Goal: Obtain resource: Download file/media

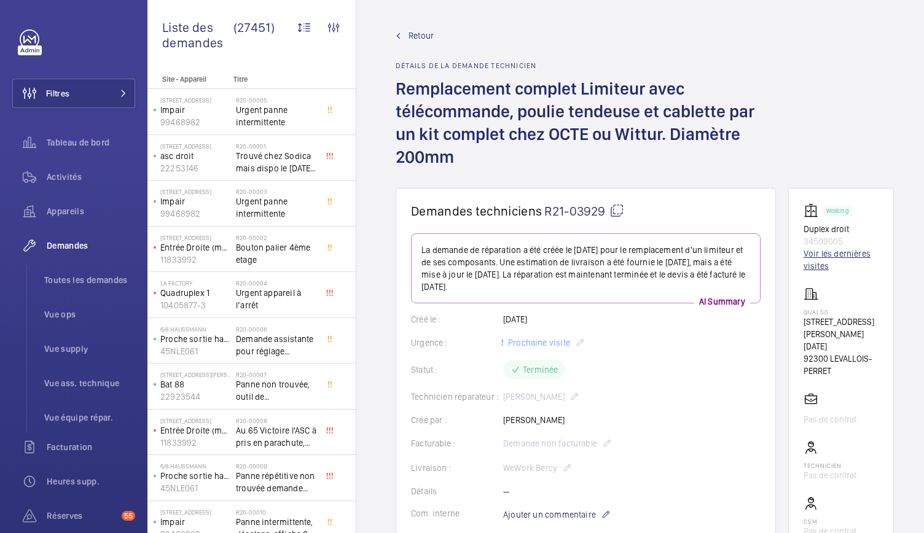
click at [808, 259] on link "Voir les dernières visites" at bounding box center [840, 259] width 75 height 25
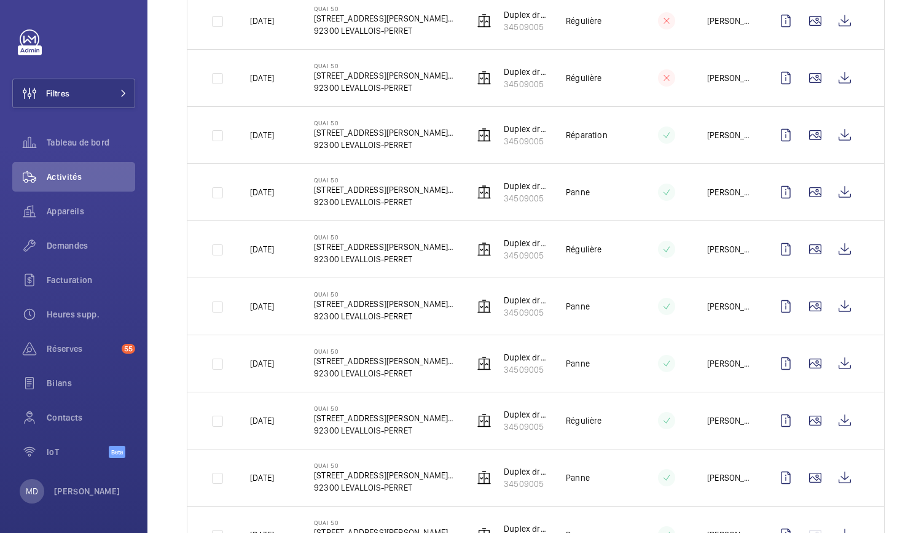
scroll to position [1213, 0]
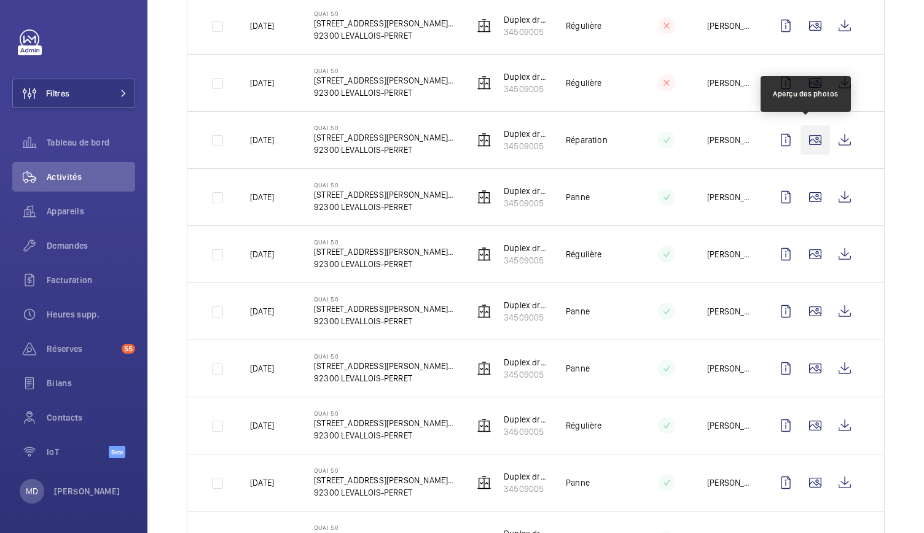
click at [812, 136] on wm-front-icon-button at bounding box center [814, 139] width 29 height 29
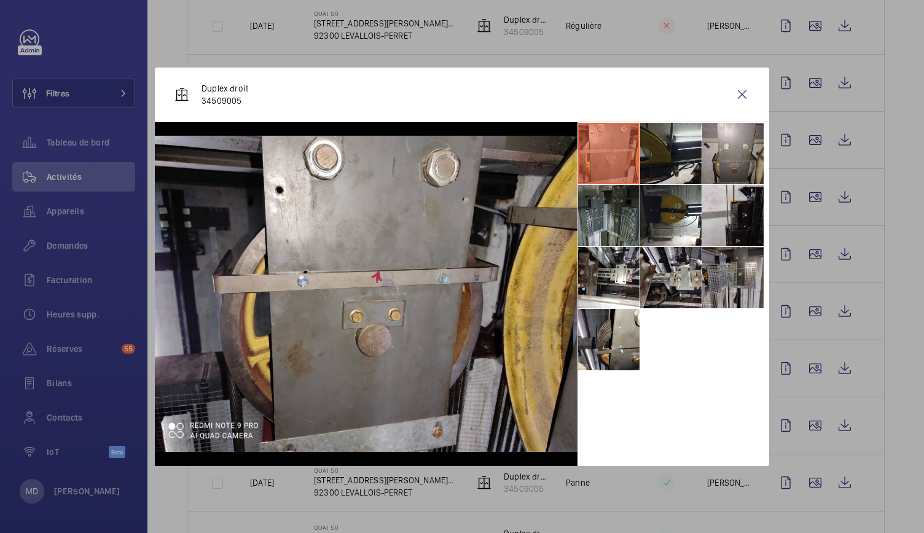
click at [661, 166] on li at bounding box center [670, 153] width 61 height 61
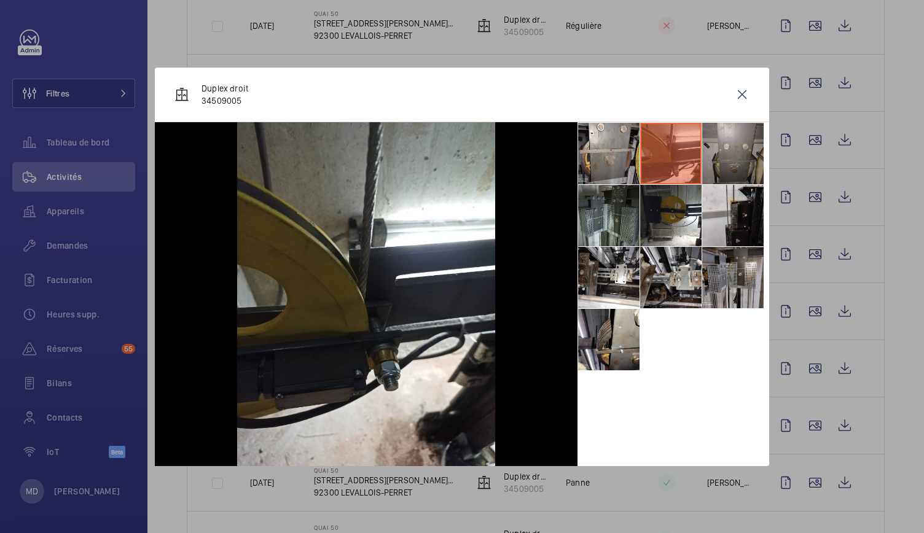
click at [725, 154] on li at bounding box center [732, 153] width 61 height 61
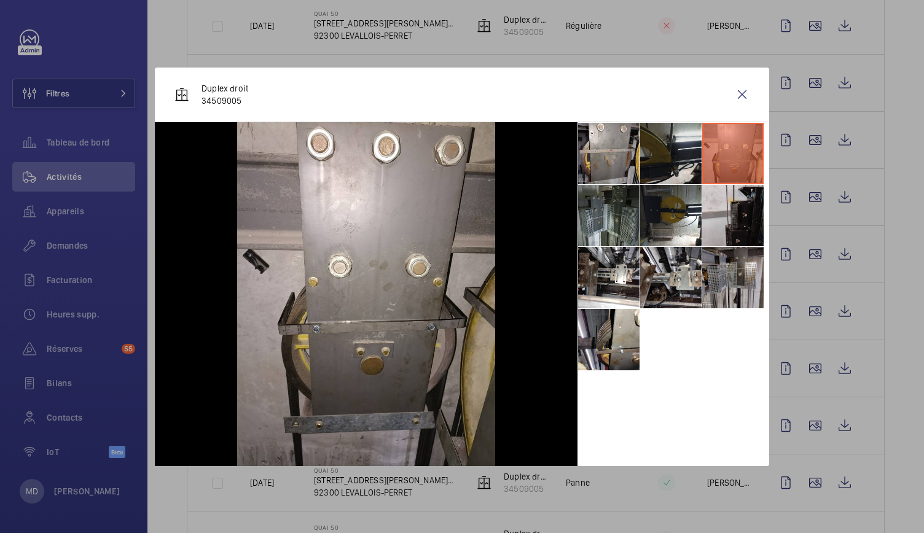
click at [685, 147] on li at bounding box center [670, 153] width 61 height 61
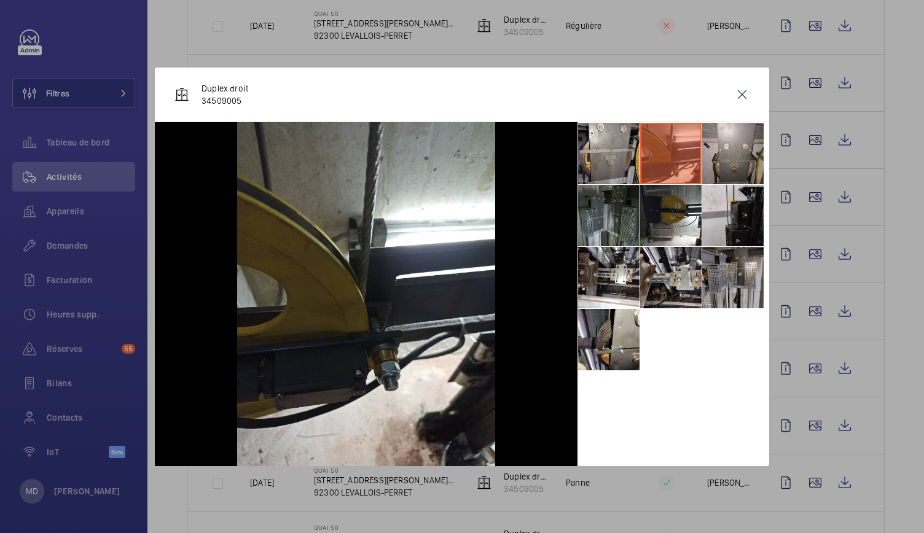
click at [605, 220] on li at bounding box center [608, 215] width 61 height 61
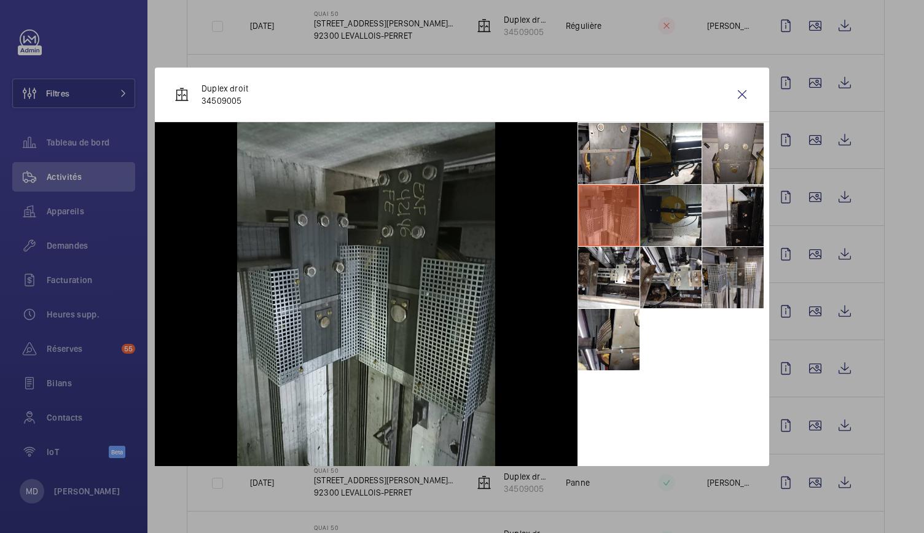
click at [659, 215] on li at bounding box center [670, 215] width 61 height 61
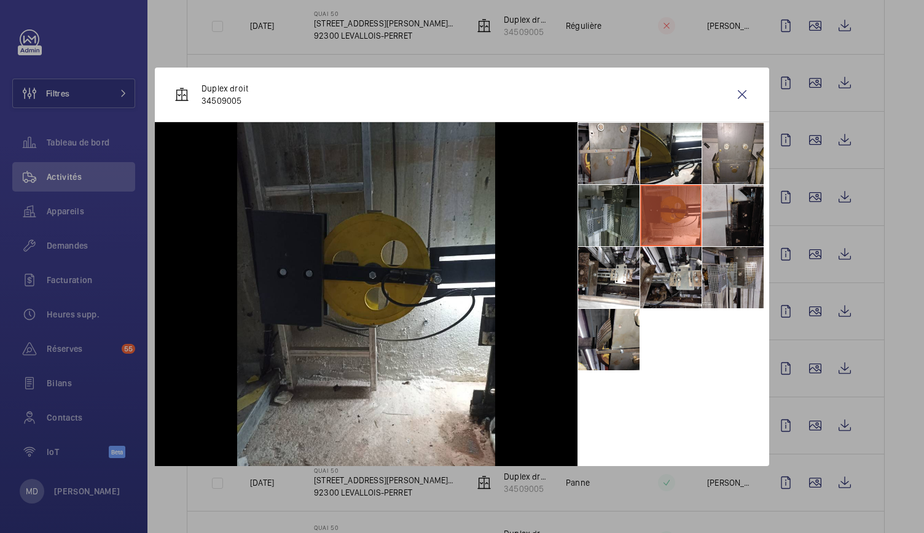
click at [737, 220] on li at bounding box center [732, 215] width 61 height 61
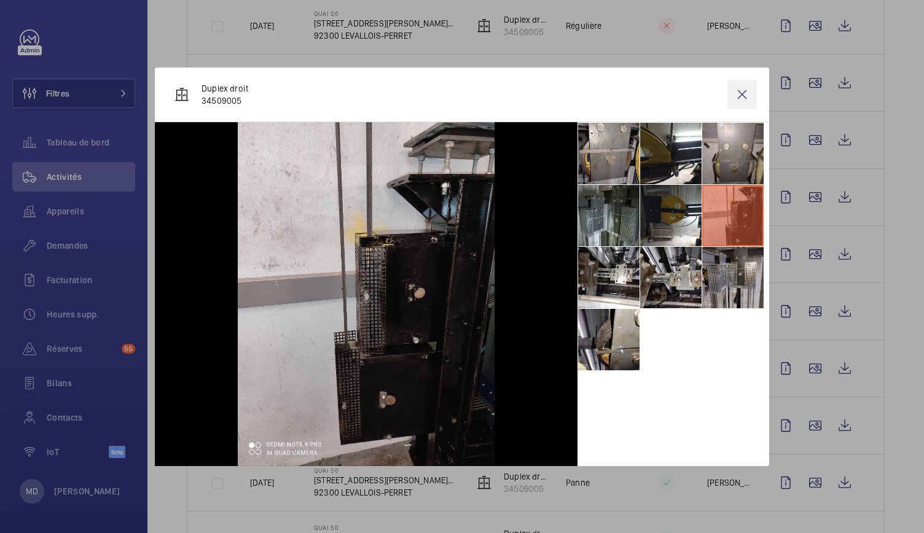
click at [743, 94] on wm-front-icon-button at bounding box center [741, 94] width 29 height 29
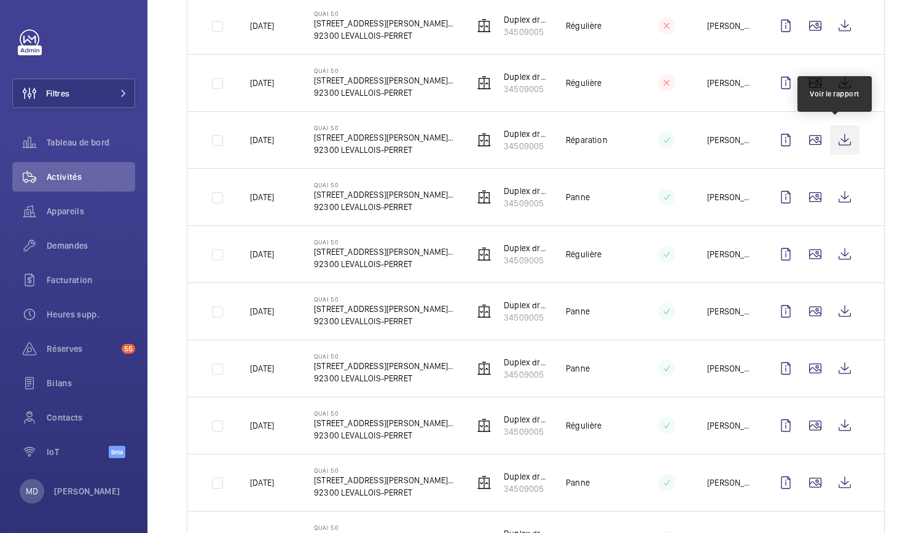
click at [837, 140] on wm-front-icon-button at bounding box center [844, 139] width 29 height 29
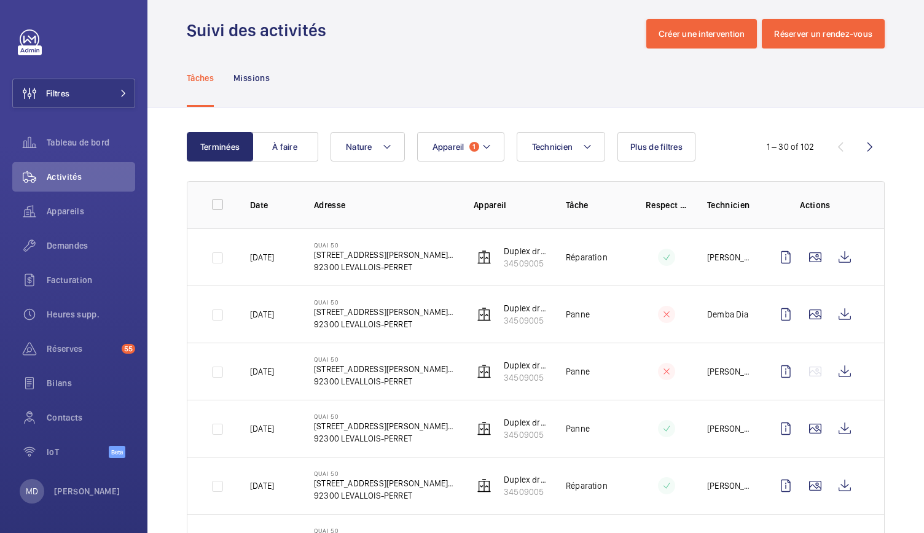
scroll to position [0, 0]
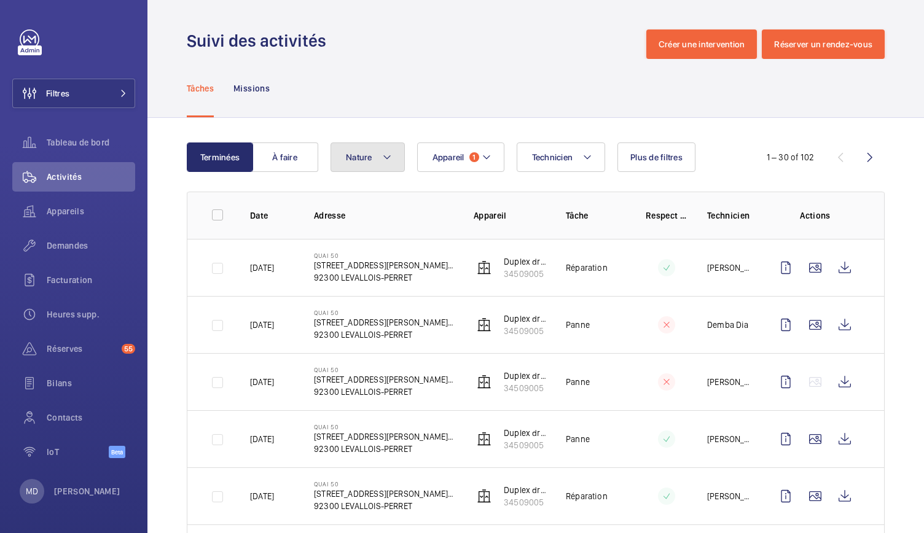
click at [373, 157] on button "Nature" at bounding box center [367, 156] width 74 height 29
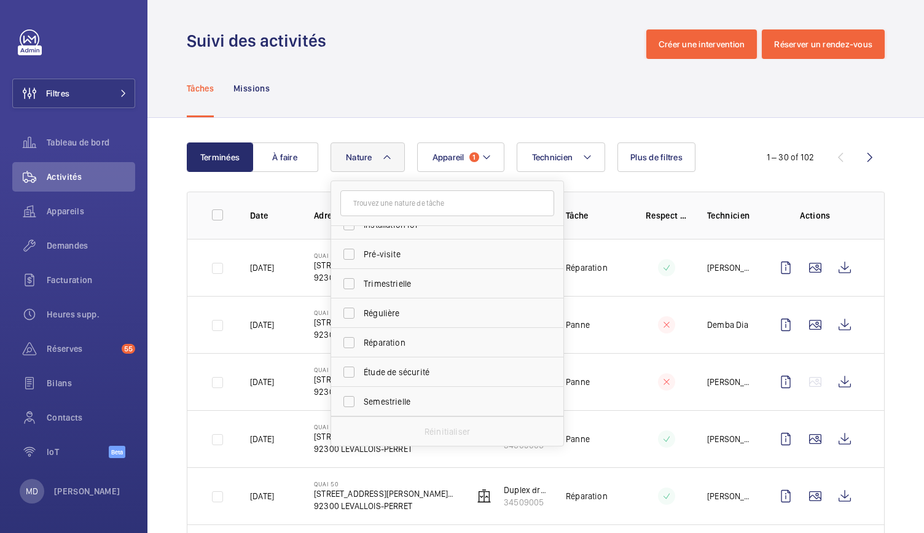
scroll to position [165, 0]
click at [386, 340] on span "Réparation" at bounding box center [448, 341] width 169 height 12
click at [361, 340] on input "Réparation" at bounding box center [349, 341] width 25 height 25
checkbox input "true"
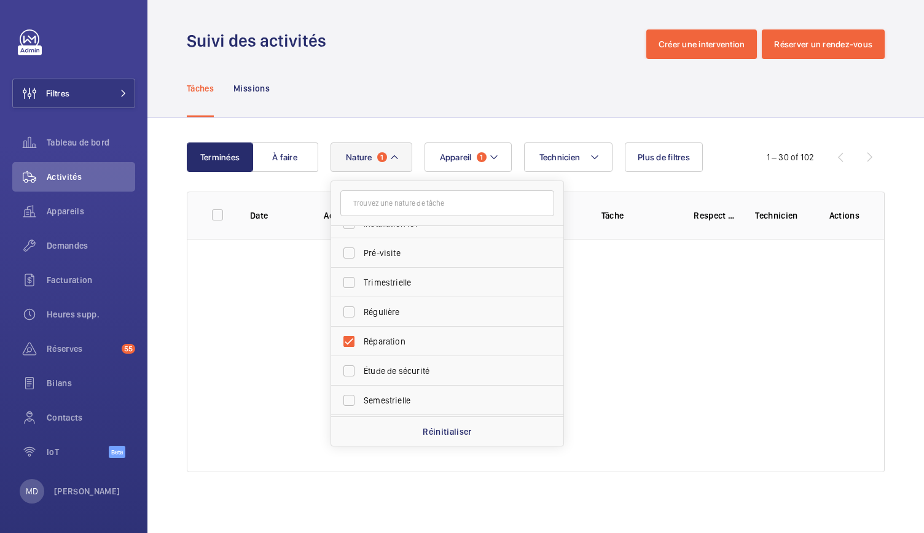
click at [395, 101] on div "Tâches Missions" at bounding box center [536, 88] width 698 height 58
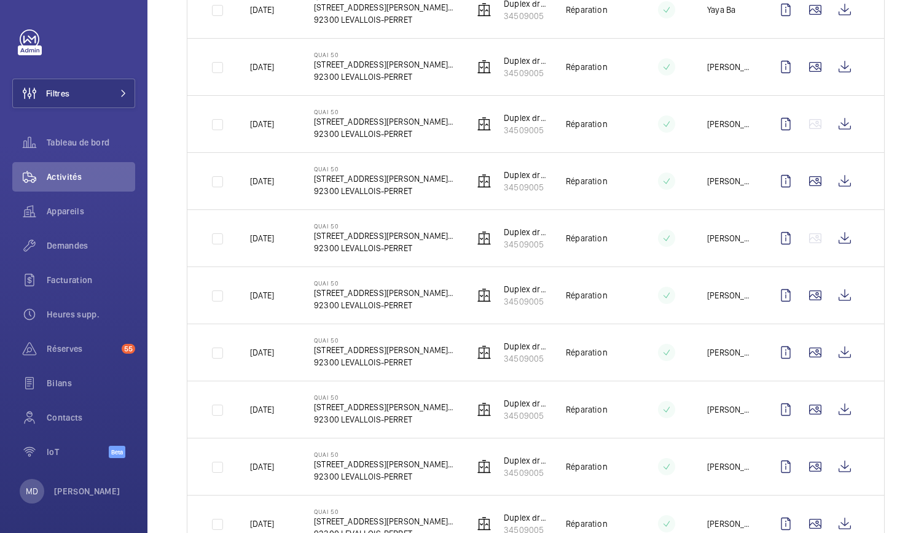
scroll to position [1385, 0]
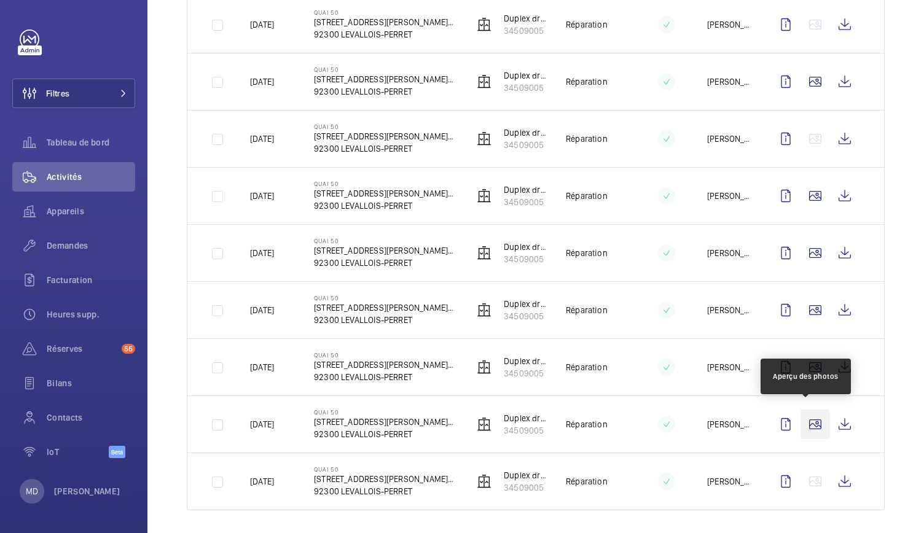
click at [803, 423] on wm-front-icon-button at bounding box center [814, 424] width 29 height 29
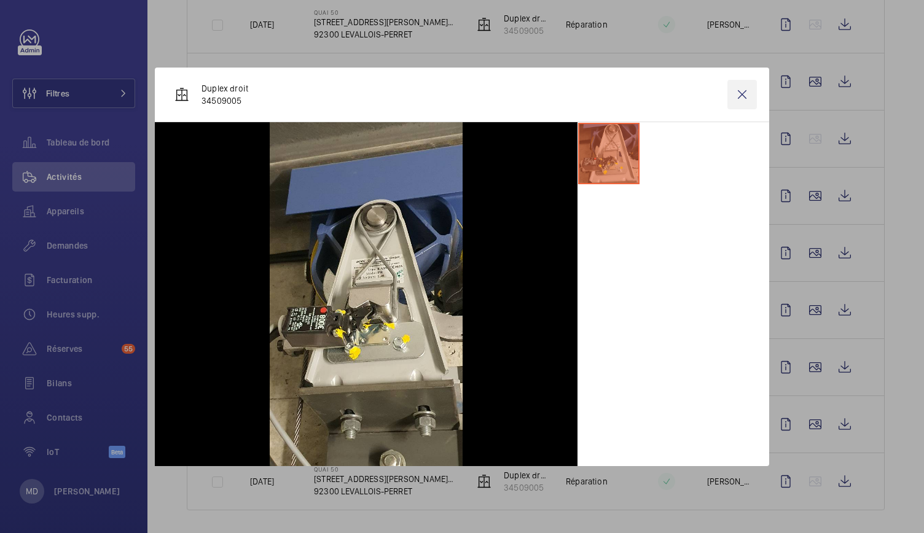
click at [747, 102] on wm-front-icon-button at bounding box center [741, 94] width 29 height 29
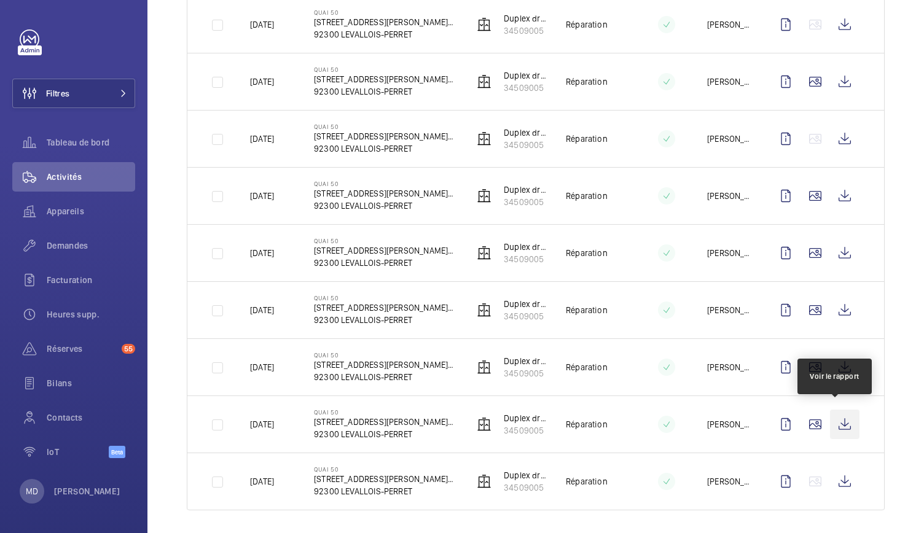
click at [834, 412] on wm-front-icon-button at bounding box center [844, 424] width 29 height 29
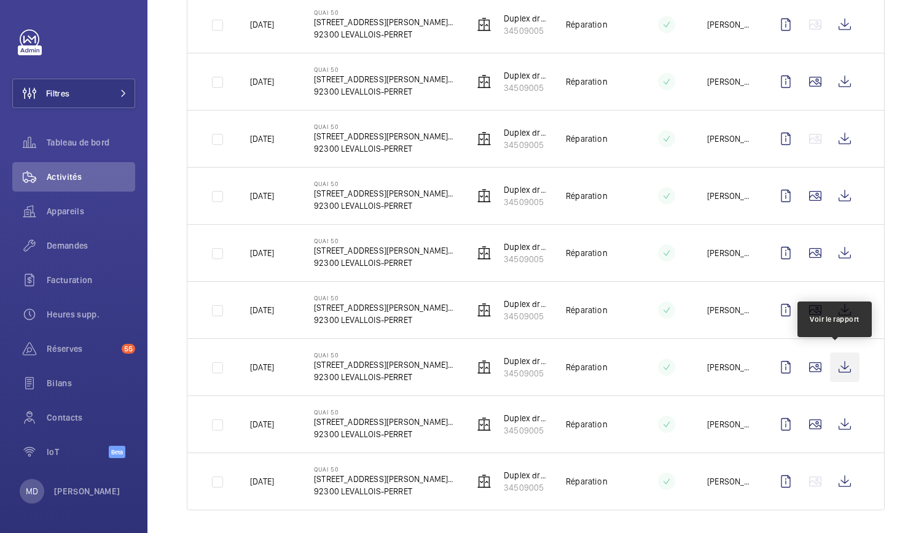
click at [837, 359] on wm-front-icon-button at bounding box center [844, 366] width 29 height 29
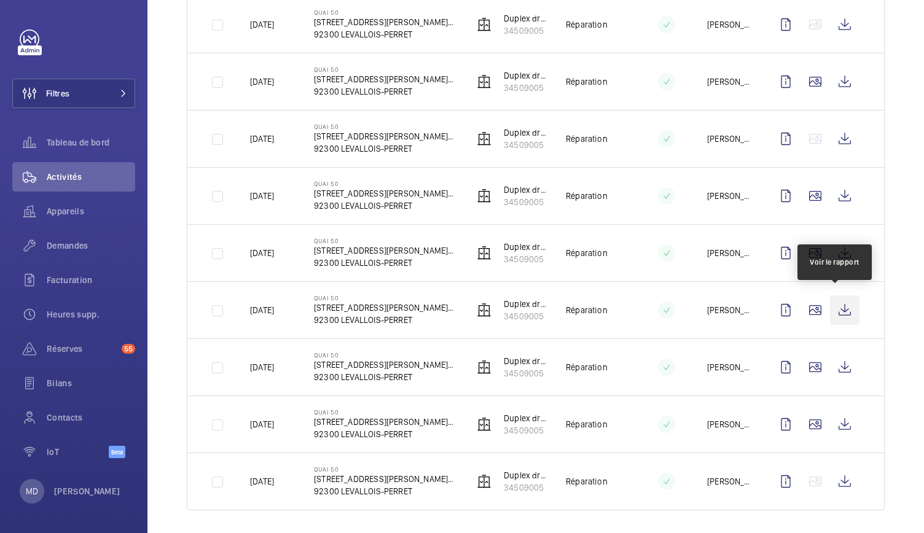
click at [830, 305] on wm-front-icon-button at bounding box center [844, 309] width 29 height 29
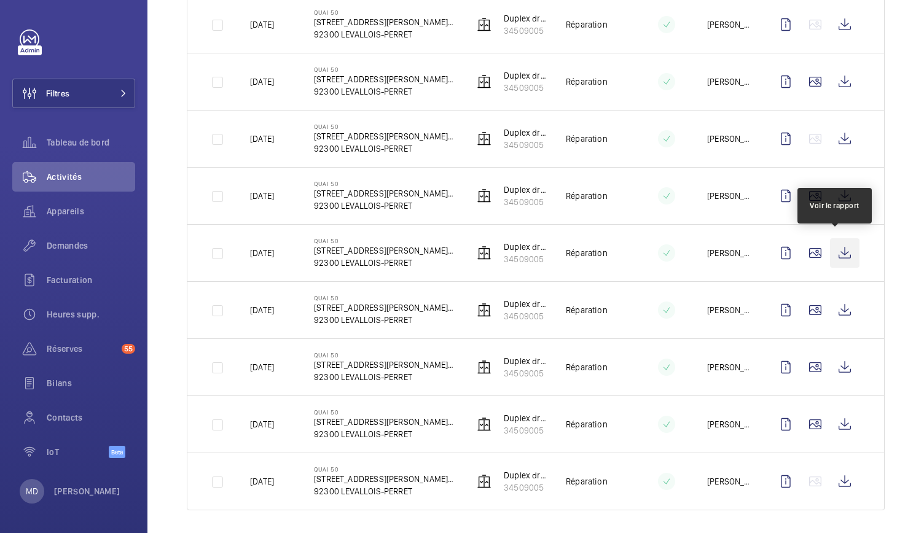
click at [836, 249] on wm-front-icon-button at bounding box center [844, 252] width 29 height 29
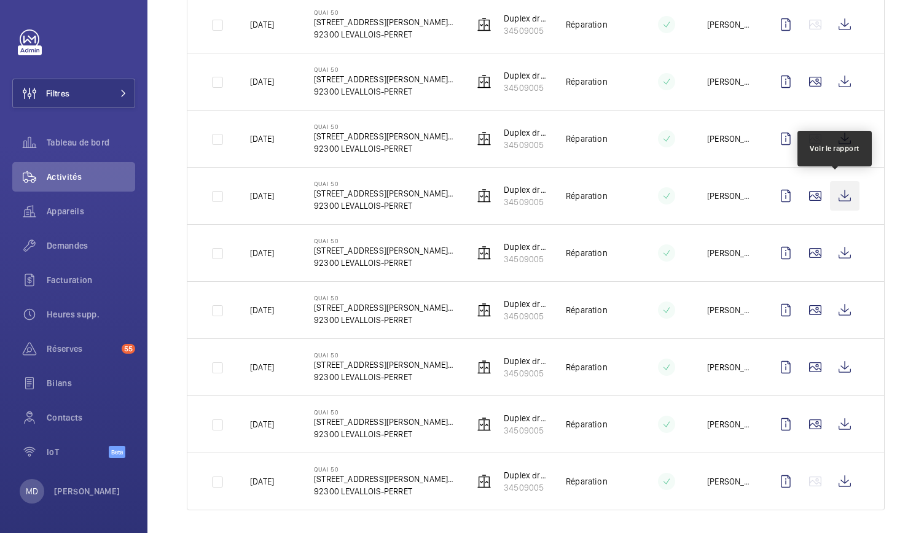
click at [836, 193] on wm-front-icon-button at bounding box center [844, 195] width 29 height 29
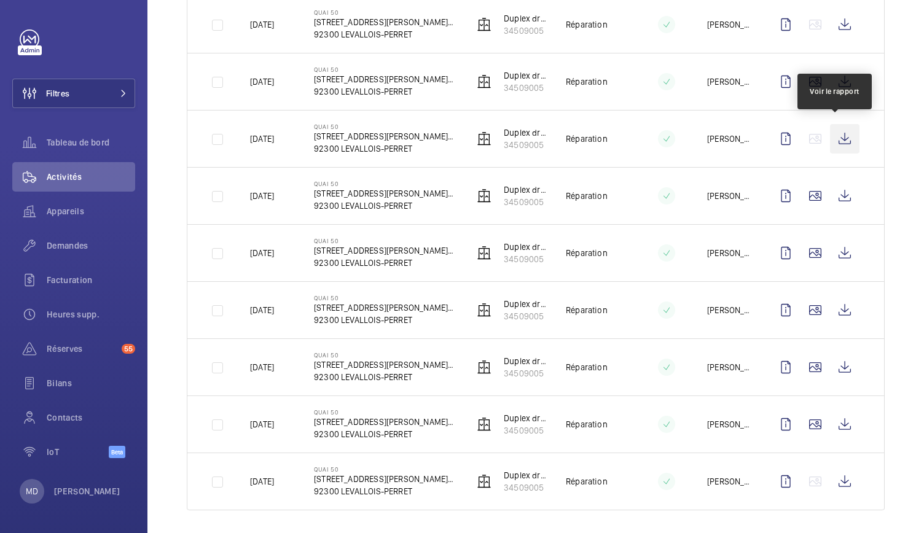
click at [830, 128] on wm-front-icon-button at bounding box center [844, 138] width 29 height 29
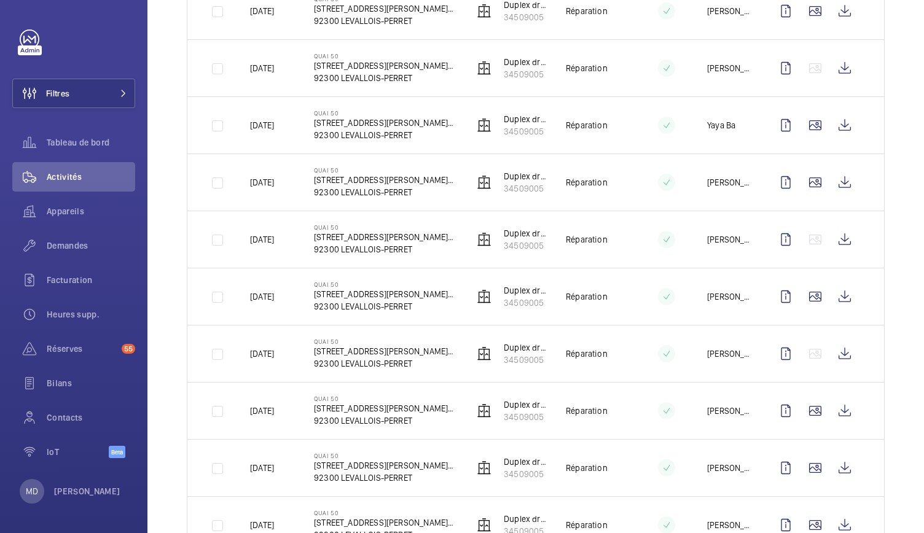
scroll to position [1169, 0]
click at [841, 291] on wm-front-icon-button at bounding box center [844, 297] width 29 height 29
click at [836, 241] on wm-front-icon-button at bounding box center [844, 240] width 29 height 29
click at [838, 185] on wm-front-icon-button at bounding box center [844, 183] width 29 height 29
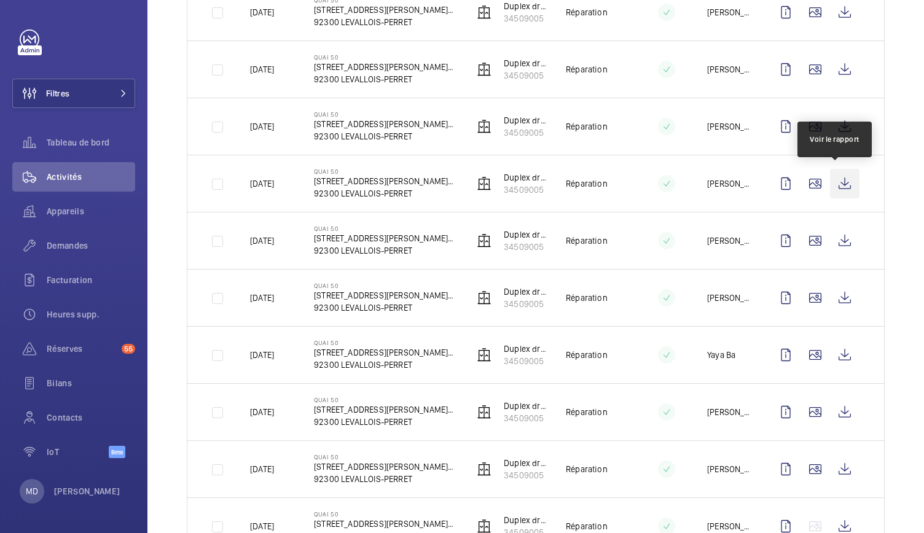
click at [834, 177] on wm-front-icon-button at bounding box center [844, 183] width 29 height 29
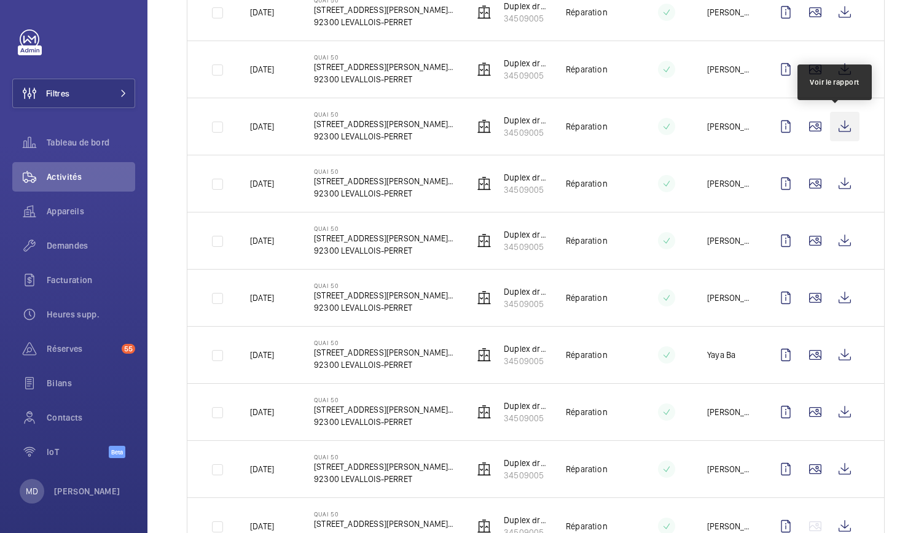
click at [839, 126] on wm-front-icon-button at bounding box center [844, 126] width 29 height 29
click at [837, 122] on wm-front-icon-button at bounding box center [844, 126] width 29 height 29
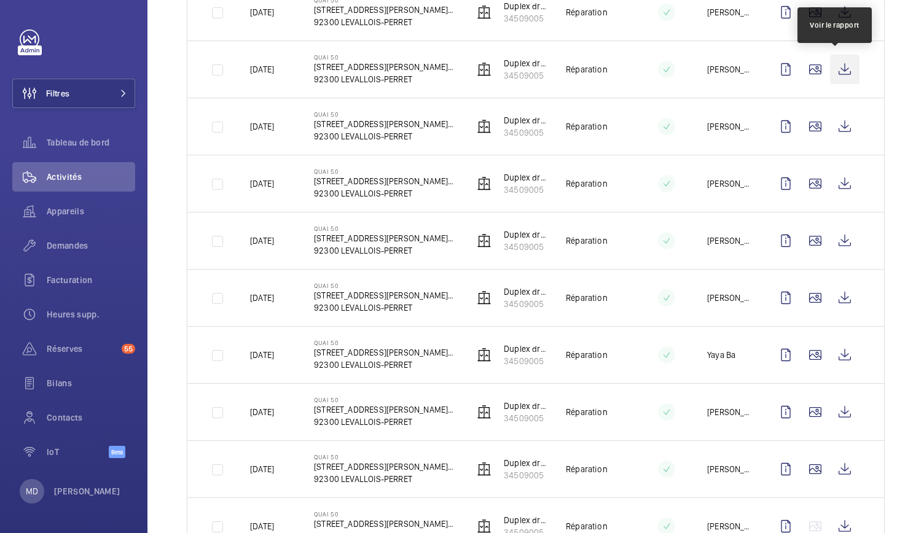
click at [832, 72] on wm-front-icon-button at bounding box center [844, 69] width 29 height 29
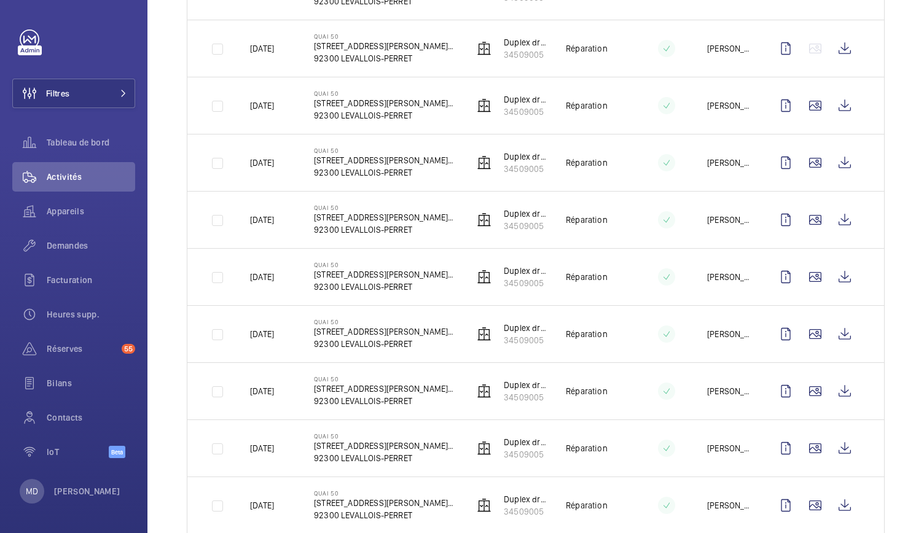
scroll to position [469, 0]
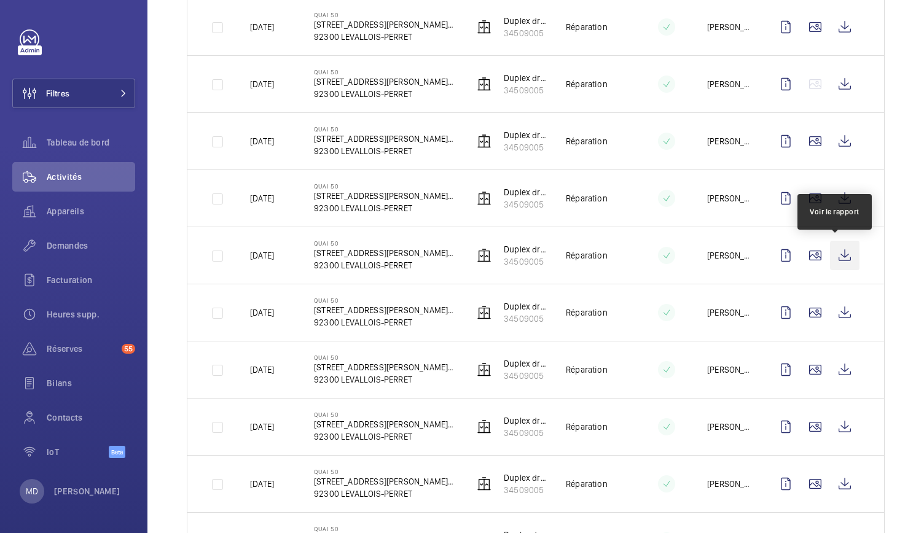
click at [837, 254] on wm-front-icon-button at bounding box center [844, 255] width 29 height 29
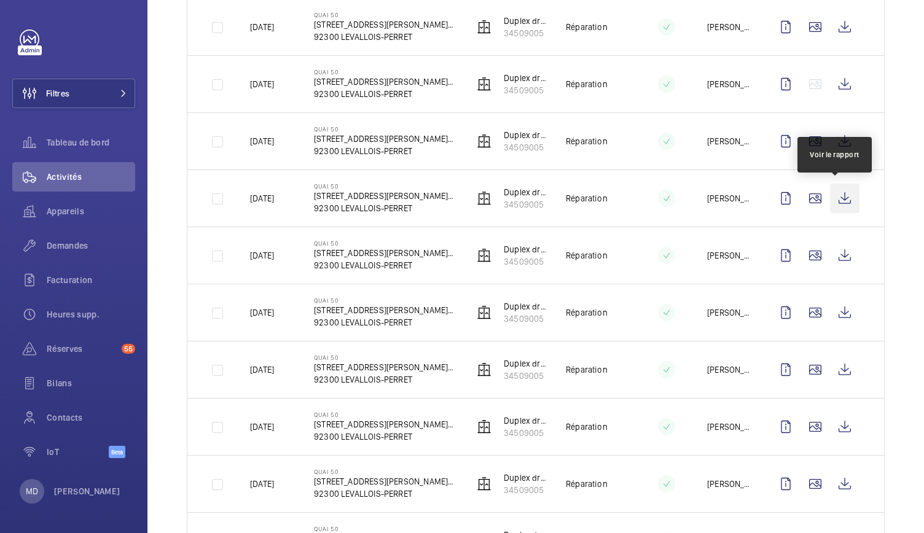
click at [833, 197] on wm-front-icon-button at bounding box center [844, 198] width 29 height 29
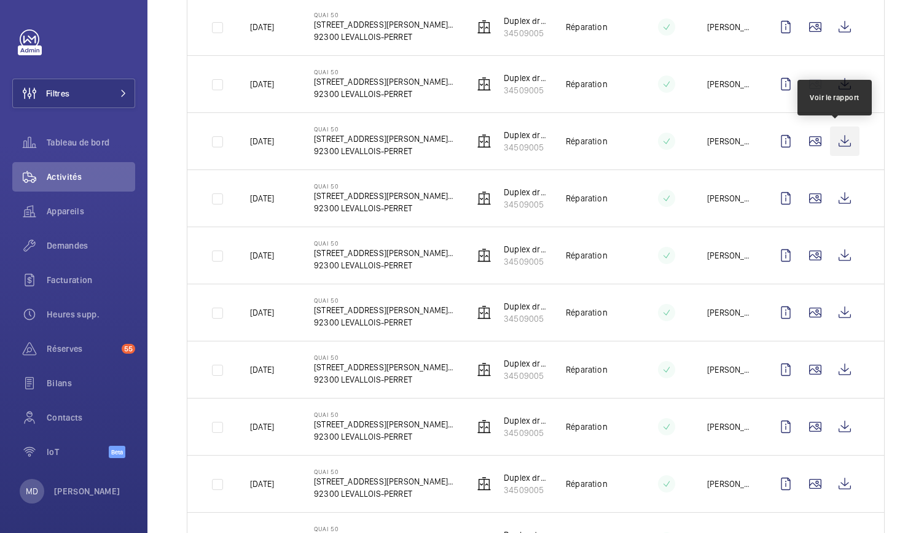
click at [830, 141] on wm-front-icon-button at bounding box center [844, 140] width 29 height 29
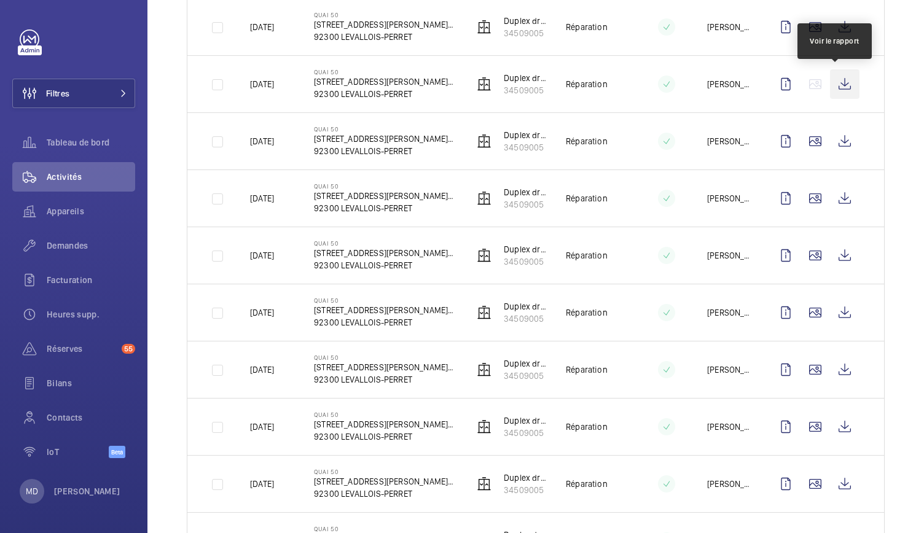
click at [830, 87] on wm-front-icon-button at bounding box center [844, 83] width 29 height 29
click at [835, 85] on wm-front-icon-button at bounding box center [844, 83] width 29 height 29
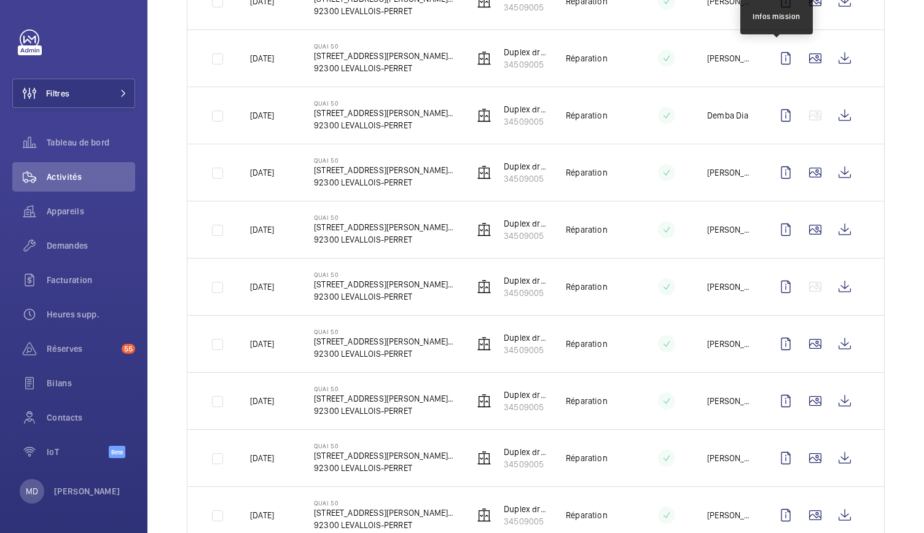
scroll to position [265, 0]
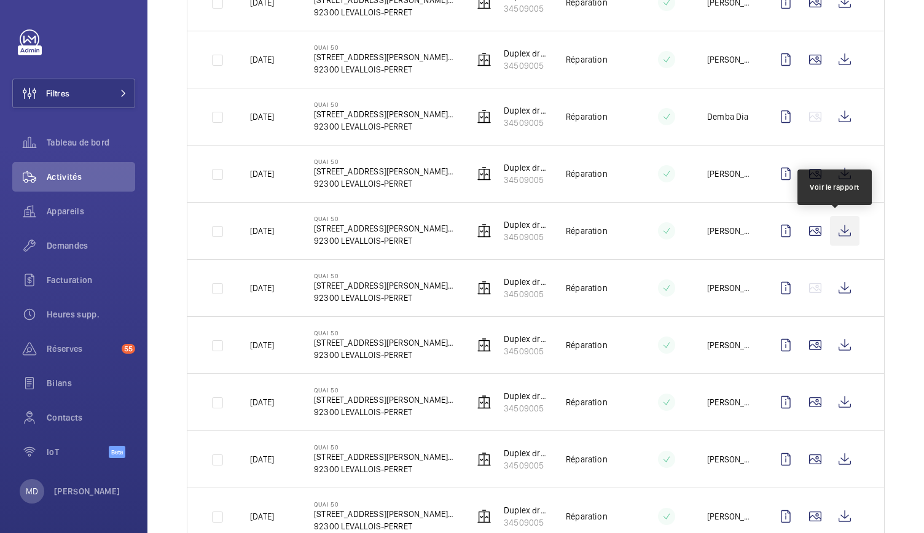
click at [838, 230] on wm-front-icon-button at bounding box center [844, 230] width 29 height 29
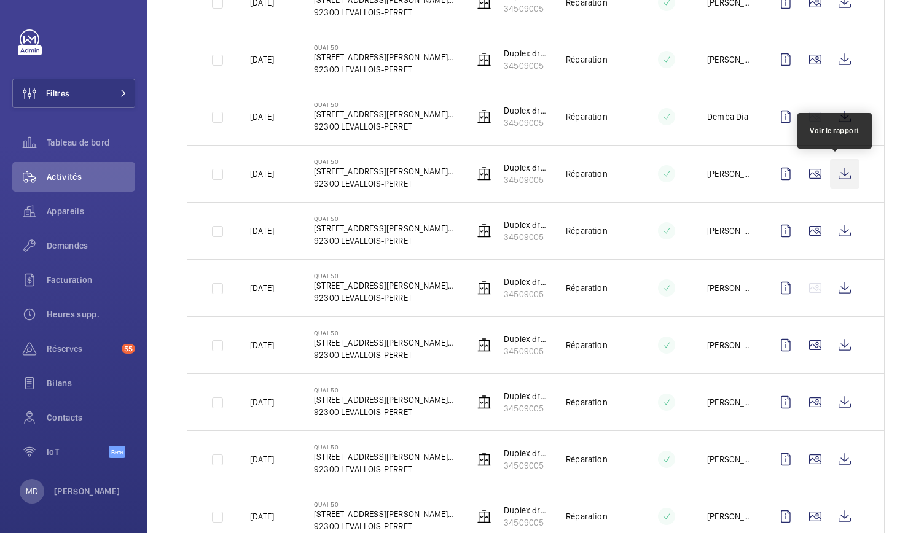
click at [838, 173] on wm-front-icon-button at bounding box center [844, 173] width 29 height 29
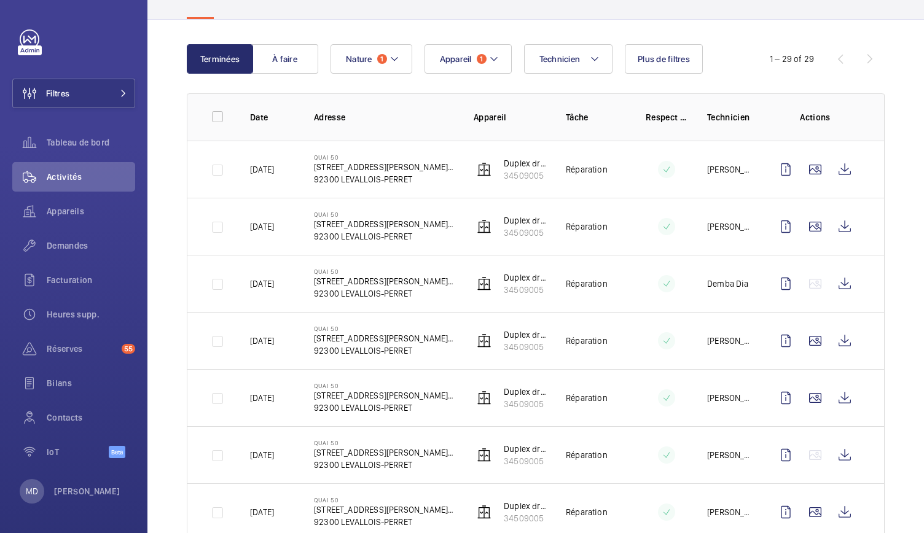
scroll to position [97, 0]
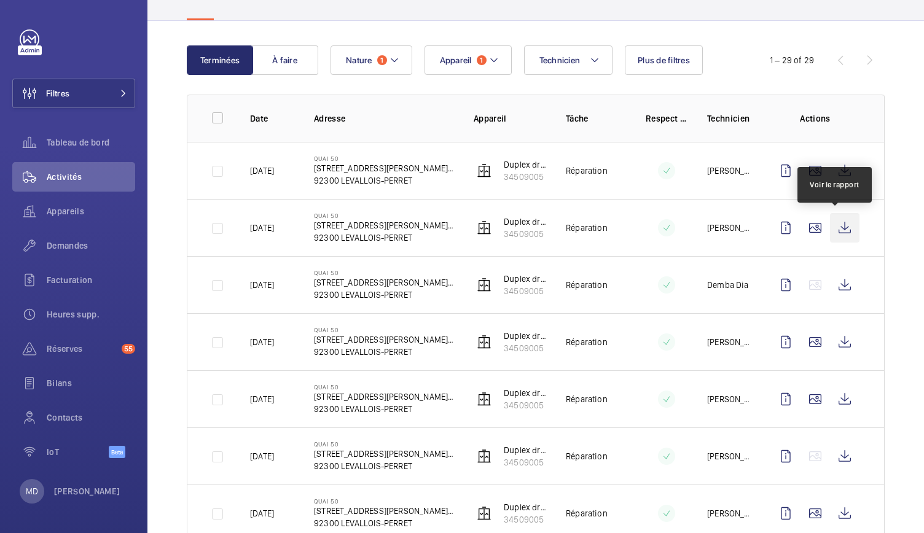
click at [835, 222] on wm-front-icon-button at bounding box center [844, 227] width 29 height 29
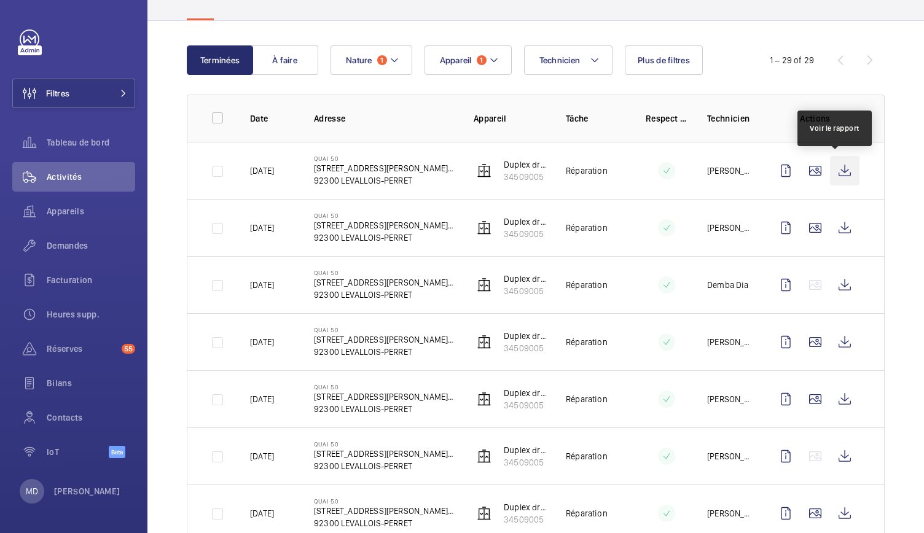
click at [834, 175] on wm-front-icon-button at bounding box center [844, 170] width 29 height 29
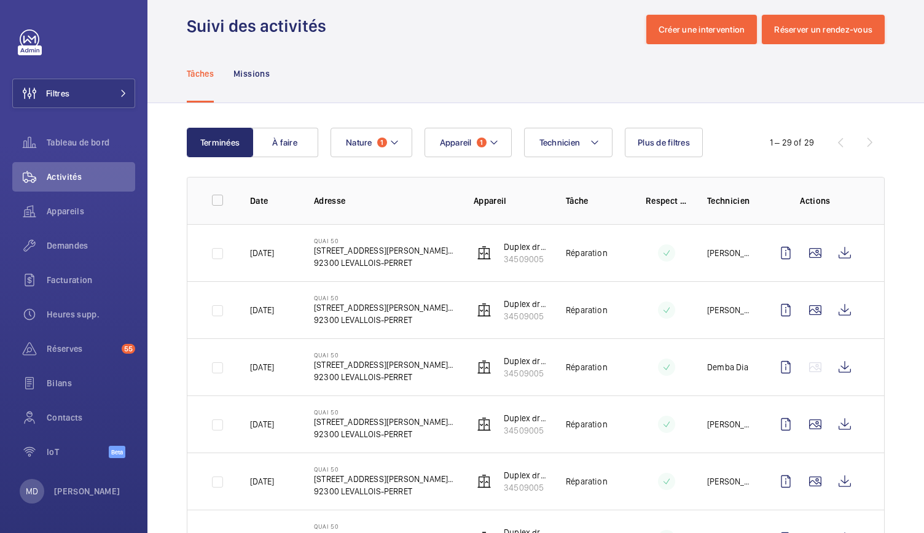
scroll to position [0, 0]
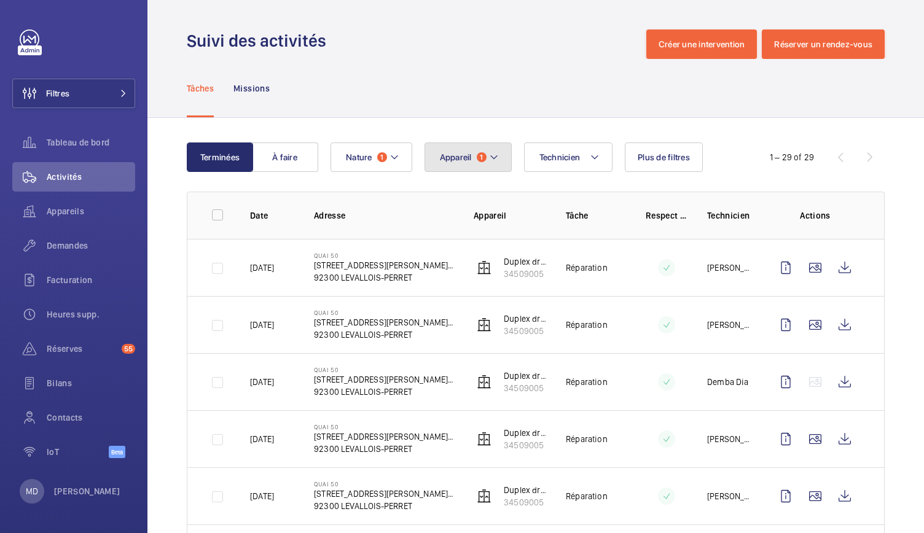
click at [470, 160] on span "Appareil" at bounding box center [456, 157] width 32 height 10
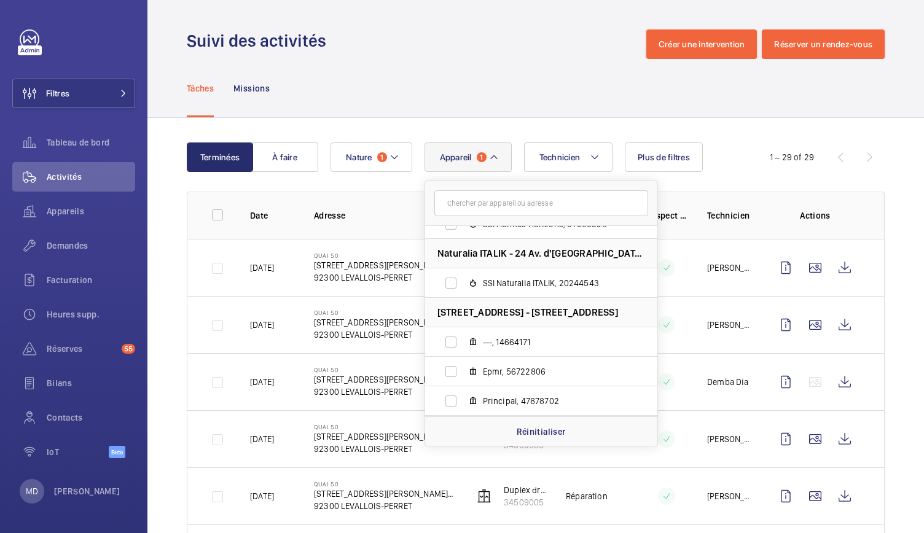
scroll to position [2884, 0]
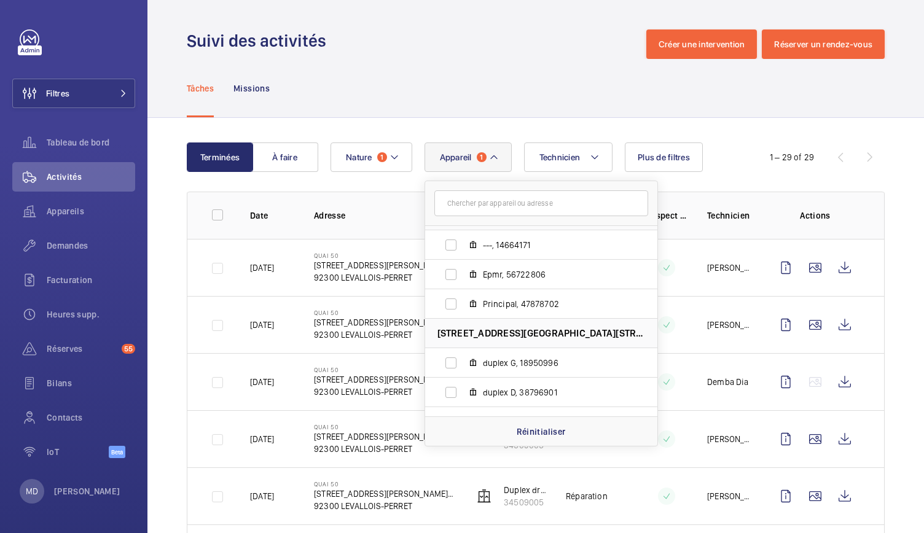
click at [446, 39] on div "Suivi des activités Créer une intervention Réserver un rendez-vous" at bounding box center [536, 43] width 698 height 29
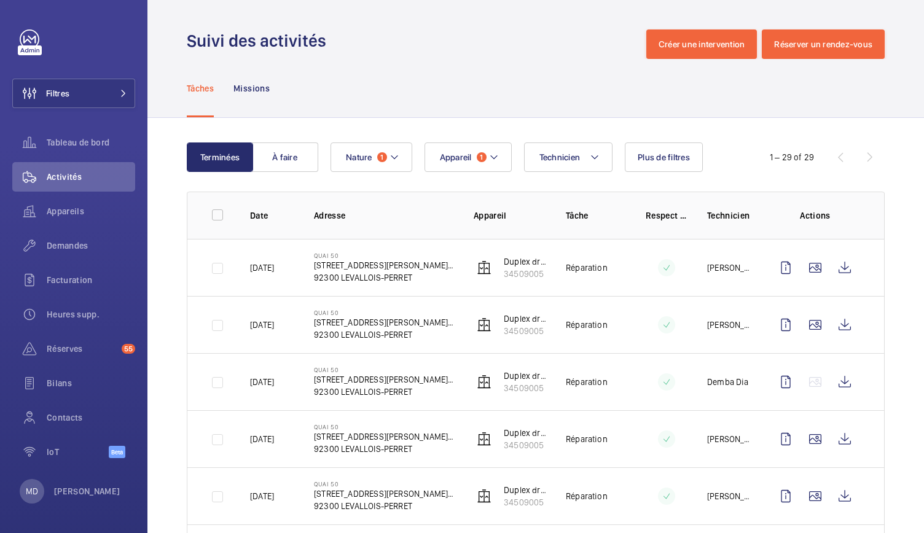
drag, startPoint x: 309, startPoint y: 266, endPoint x: 416, endPoint y: 274, distance: 106.5
click at [416, 274] on td "QUAI 50 50 Quai [PERSON_NAME][DATE], 92300 LEVALLOIS-PERRET 92300 LEVALLOIS-PER…" at bounding box center [374, 267] width 160 height 57
copy div "50 Quai [PERSON_NAME][DATE], 92300 LEVALLOIS-PERRET 92300 LEVALLOIS-PERRET"
click at [112, 88] on button "Filtres" at bounding box center [73, 93] width 123 height 29
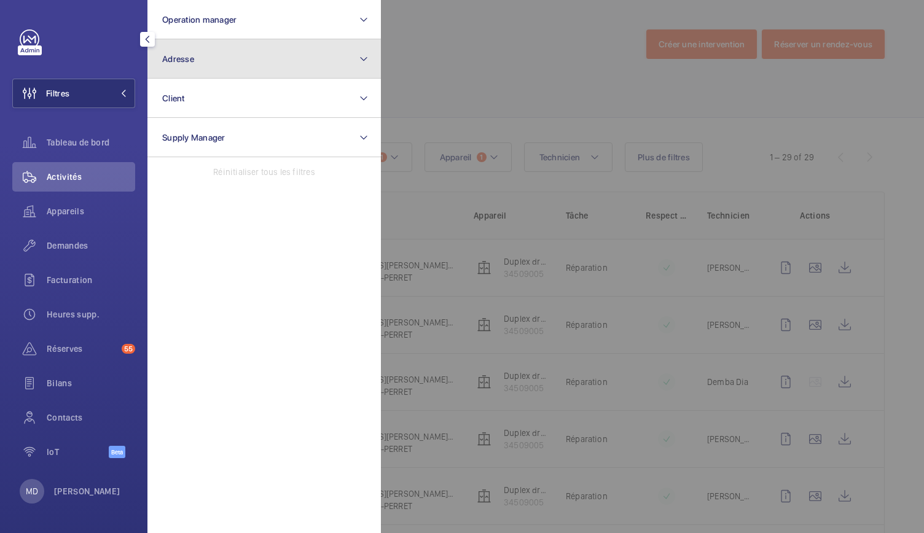
click at [215, 71] on button "Adresse" at bounding box center [263, 58] width 233 height 39
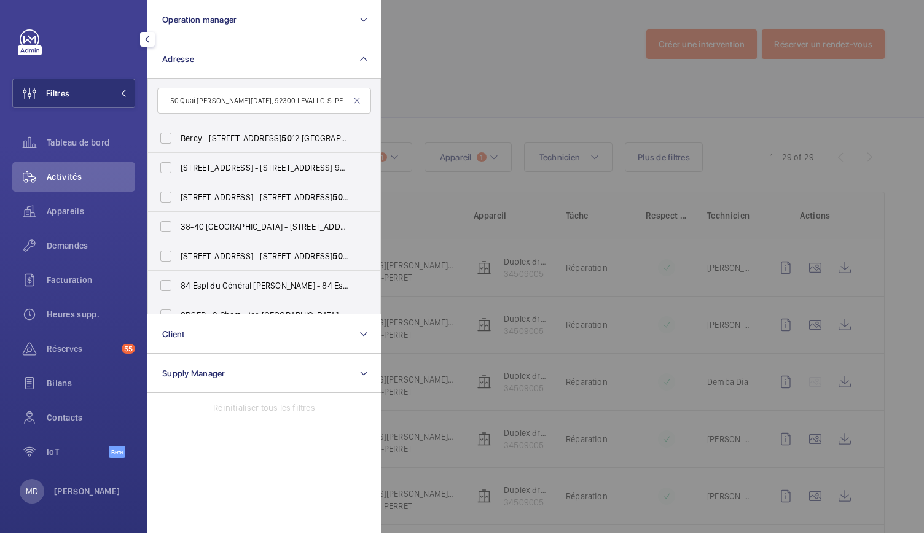
scroll to position [0, 76]
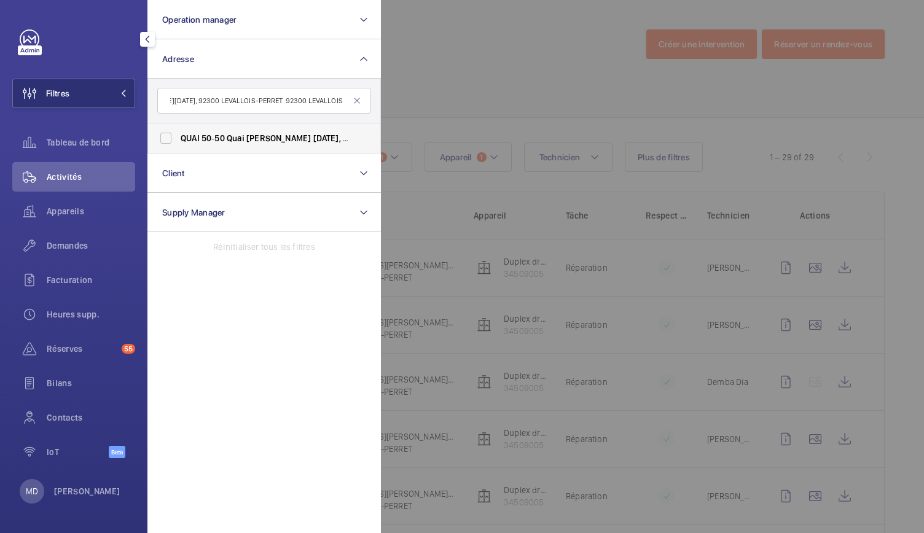
type input "50 Quai [PERSON_NAME][DATE], 92300 LEVALLOIS-PERRET 92300 LEVALLOIS-PERRET"
click at [265, 145] on label "QUAI 50 - 50 Quai [PERSON_NAME][DATE], 92300 LEVALLOIS-PERRET , LEVALLOIS-PERRE…" at bounding box center [255, 137] width 214 height 29
click at [178, 145] on input "QUAI 50 - 50 Quai [PERSON_NAME][DATE], 92300 LEVALLOIS-PERRET , LEVALLOIS-PERRE…" at bounding box center [166, 138] width 25 height 25
checkbox input "true"
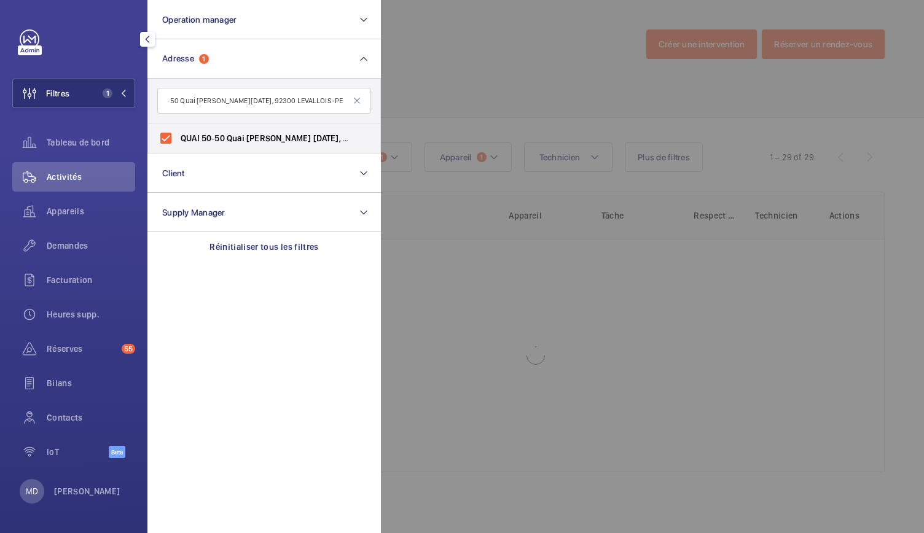
click at [430, 103] on div at bounding box center [843, 266] width 924 height 533
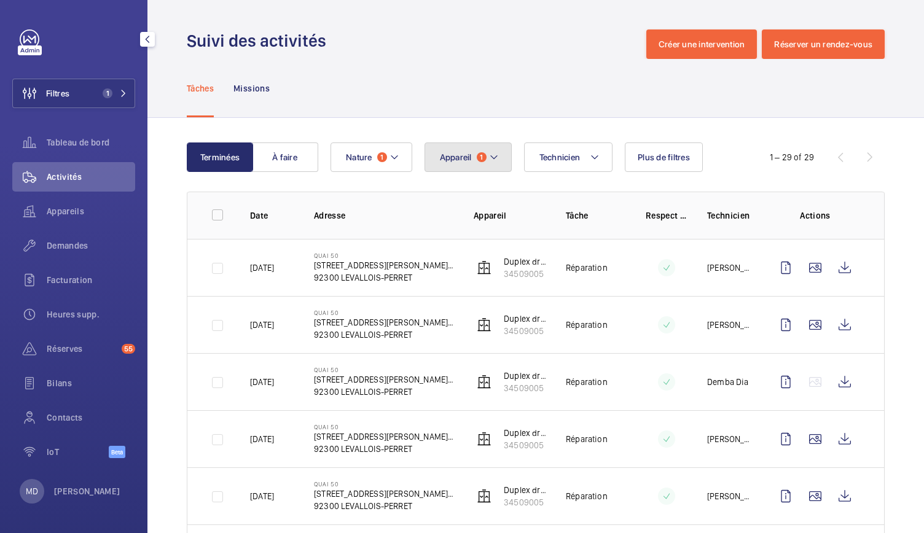
click at [497, 154] on button "Appareil 1" at bounding box center [467, 156] width 87 height 29
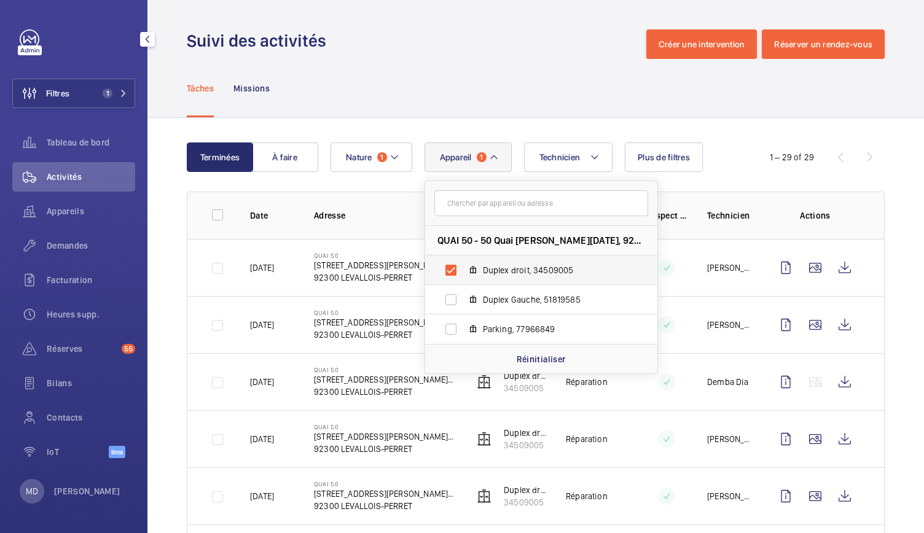
click at [457, 268] on label "Duplex droit, 34509005" at bounding box center [531, 269] width 212 height 29
click at [457, 268] on input "Duplex droit, 34509005" at bounding box center [450, 270] width 25 height 25
checkbox input "false"
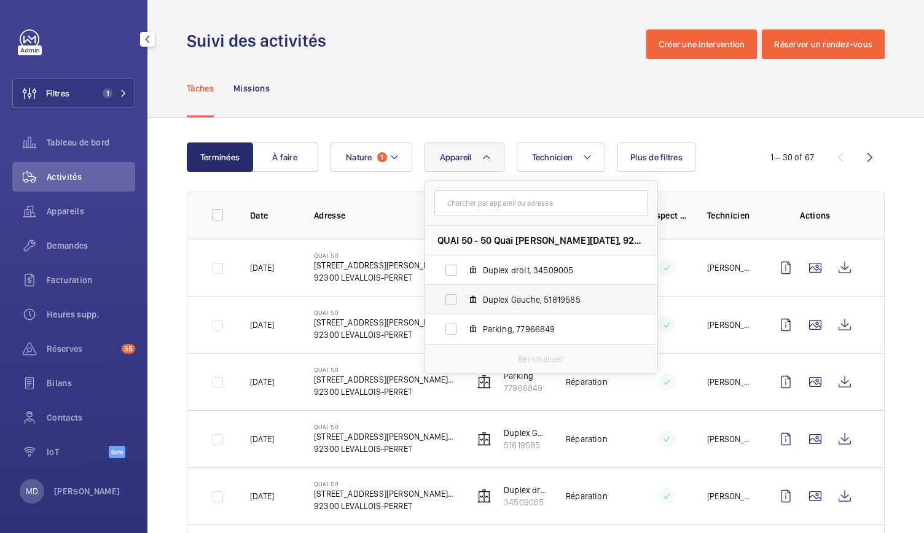
click at [453, 290] on label "Duplex Gauche, 51819585" at bounding box center [531, 299] width 212 height 29
click at [453, 290] on input "Duplex Gauche, 51819585" at bounding box center [450, 299] width 25 height 25
checkbox input "true"
click at [490, 78] on div "Tâches Missions" at bounding box center [536, 88] width 698 height 58
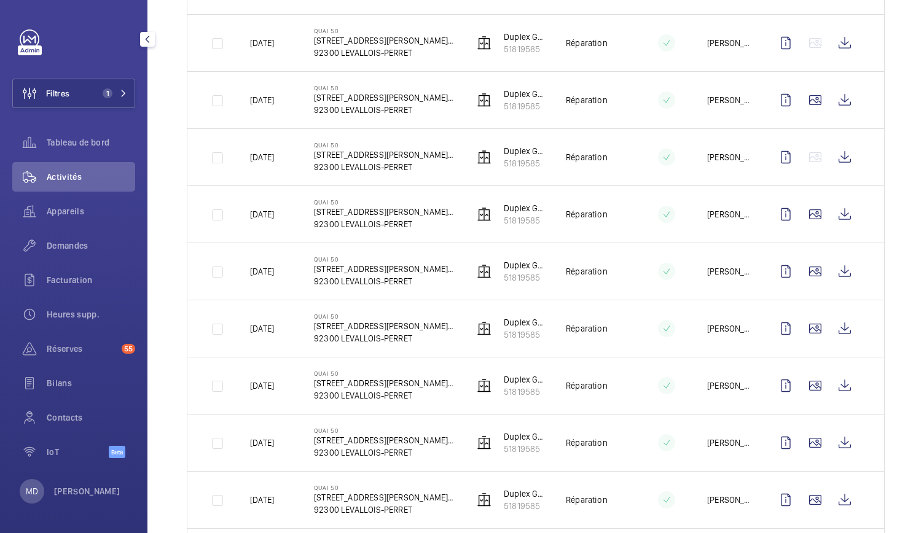
scroll to position [1269, 0]
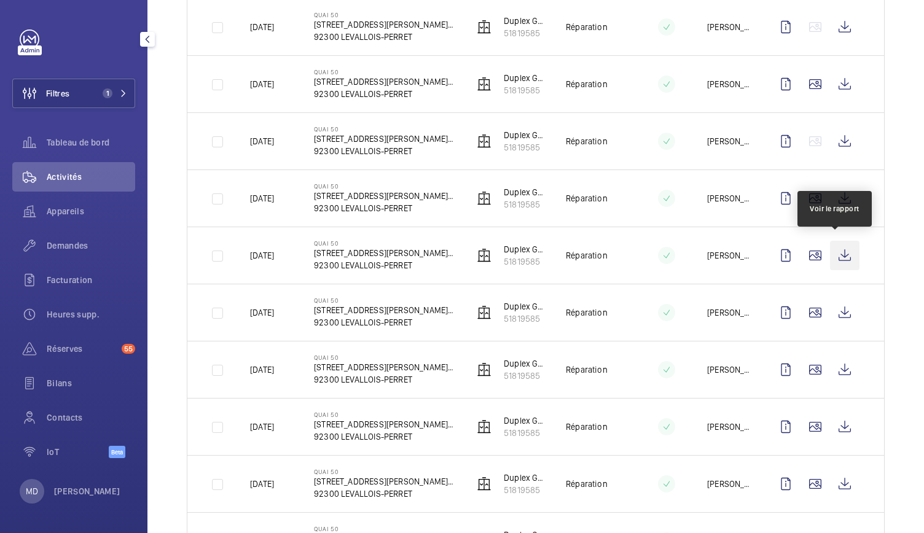
click at [844, 257] on wm-front-icon-button at bounding box center [844, 255] width 29 height 29
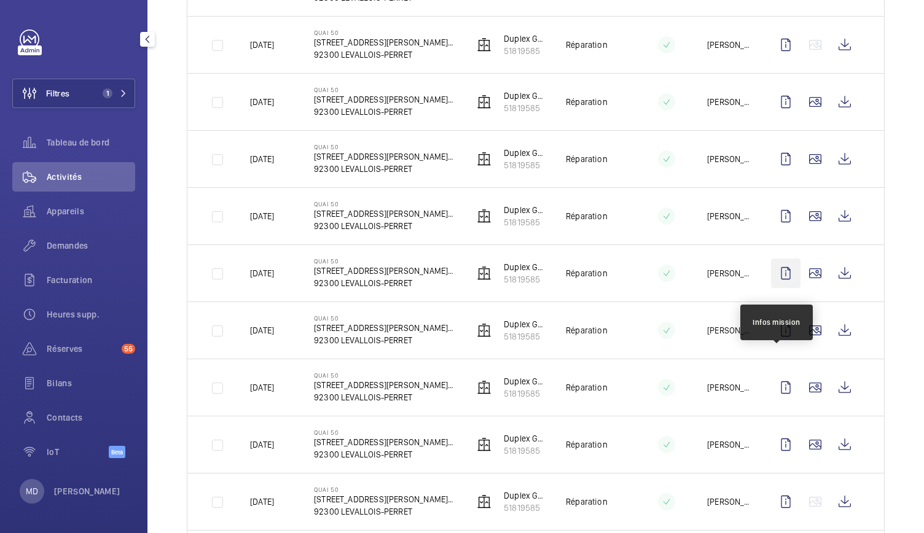
scroll to position [1348, 0]
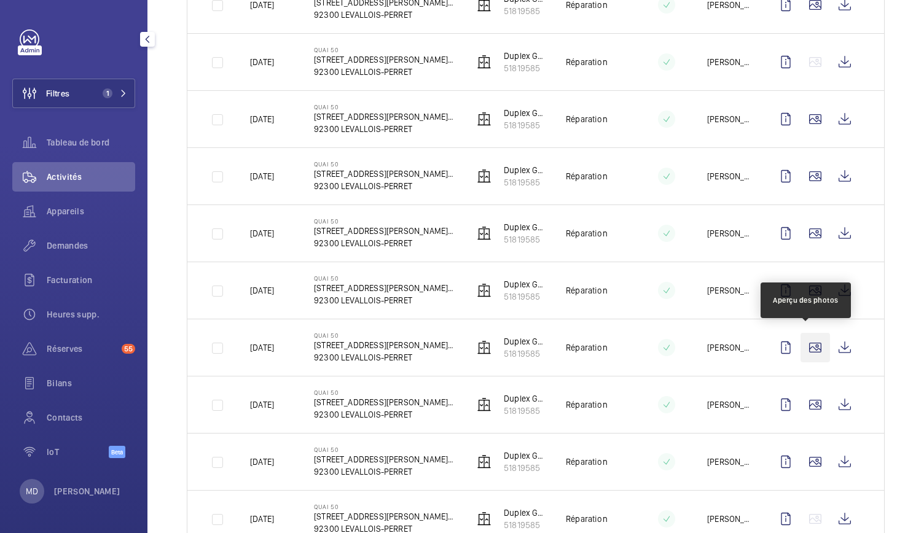
click at [801, 343] on wm-front-icon-button at bounding box center [814, 347] width 29 height 29
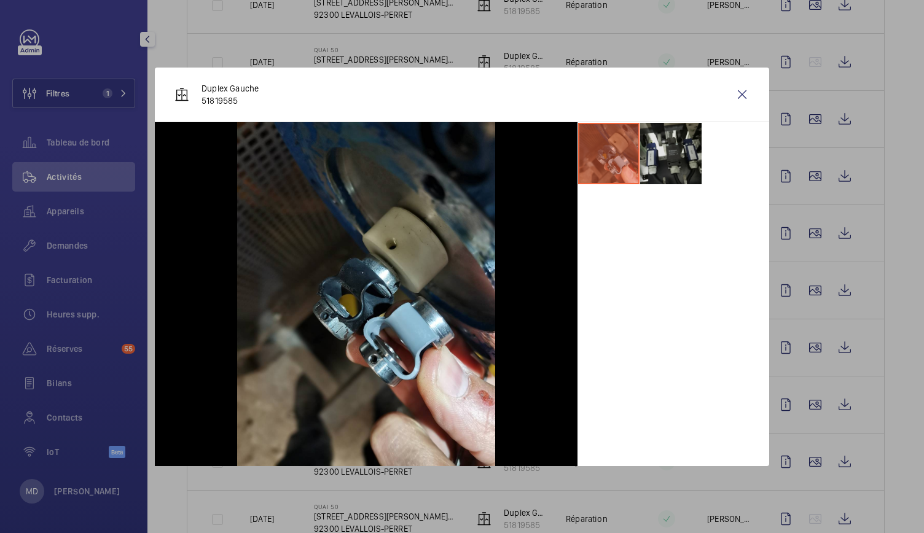
click at [672, 160] on li at bounding box center [670, 153] width 61 height 61
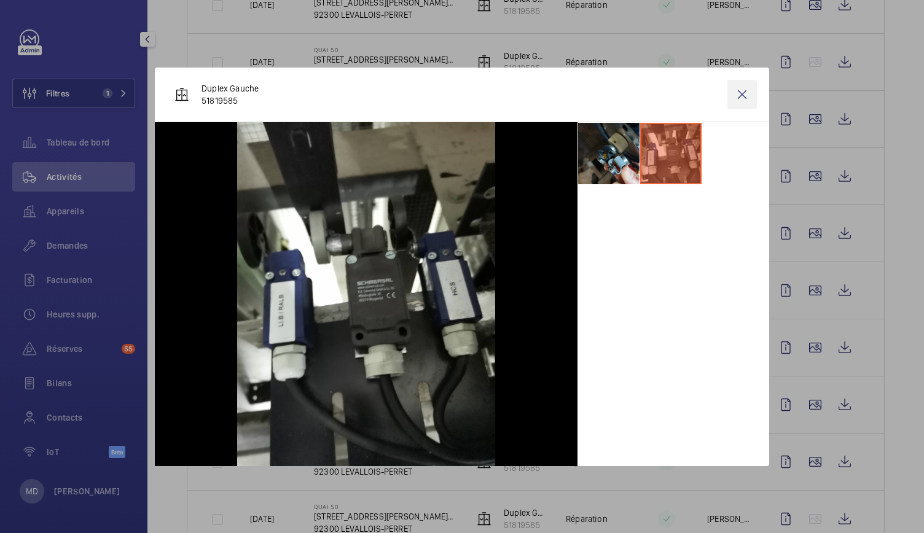
click at [732, 95] on wm-front-icon-button at bounding box center [741, 94] width 29 height 29
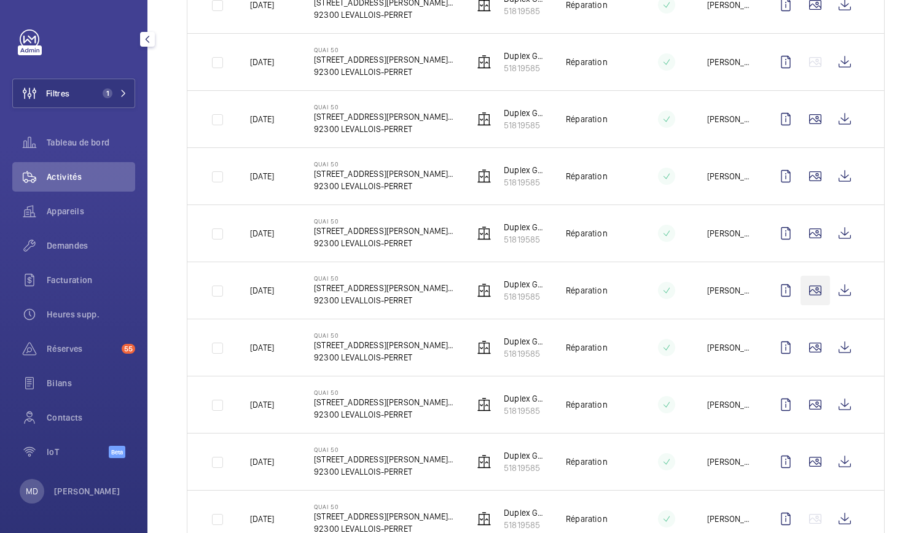
click at [811, 283] on wm-front-icon-button at bounding box center [814, 290] width 29 height 29
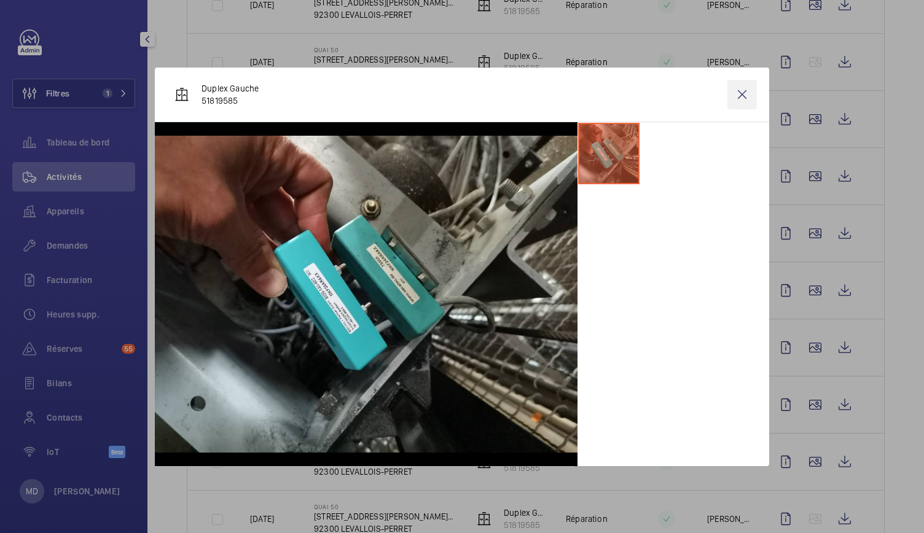
click at [740, 92] on wm-front-icon-button at bounding box center [741, 94] width 29 height 29
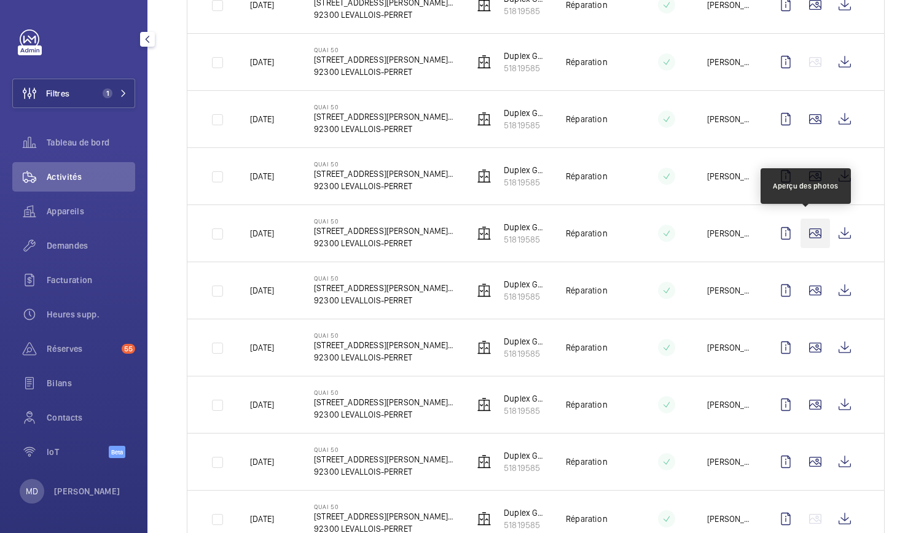
click at [802, 228] on wm-front-icon-button at bounding box center [814, 233] width 29 height 29
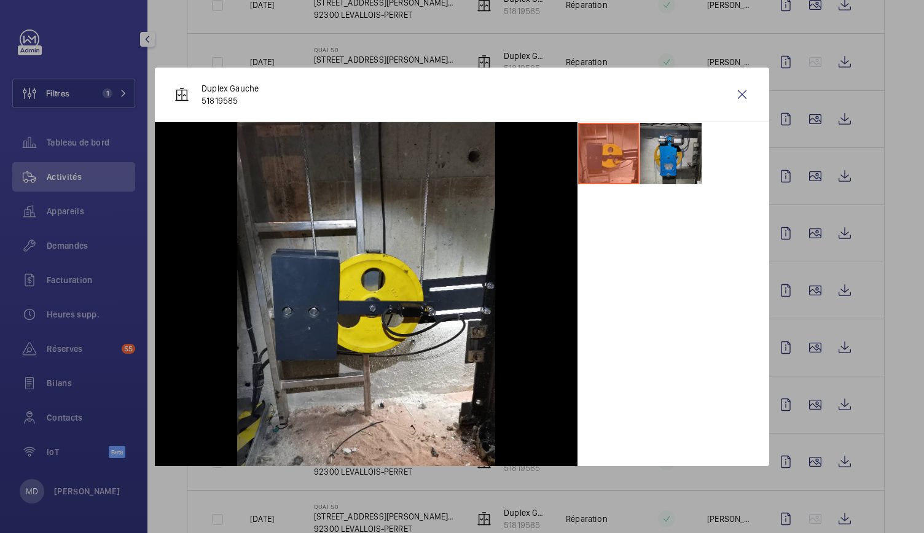
click at [684, 143] on li at bounding box center [670, 153] width 61 height 61
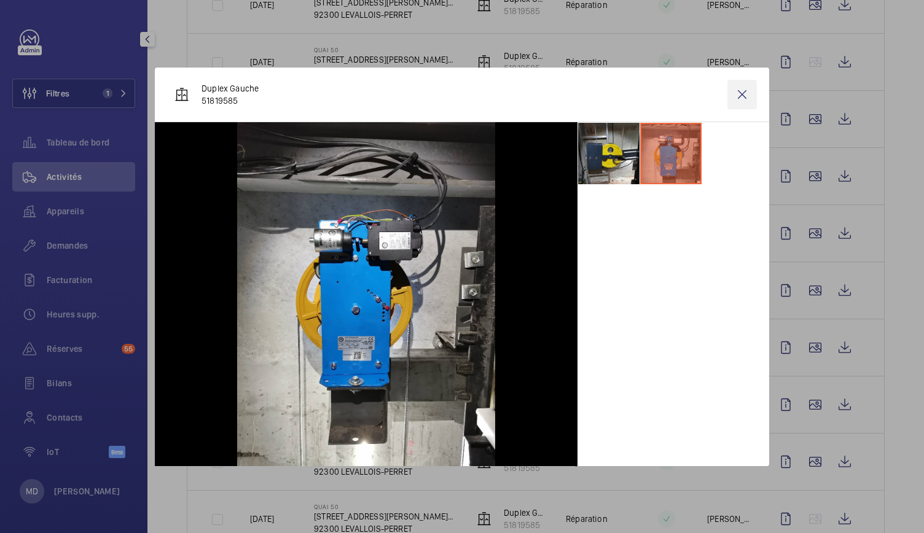
click at [738, 89] on wm-front-icon-button at bounding box center [741, 94] width 29 height 29
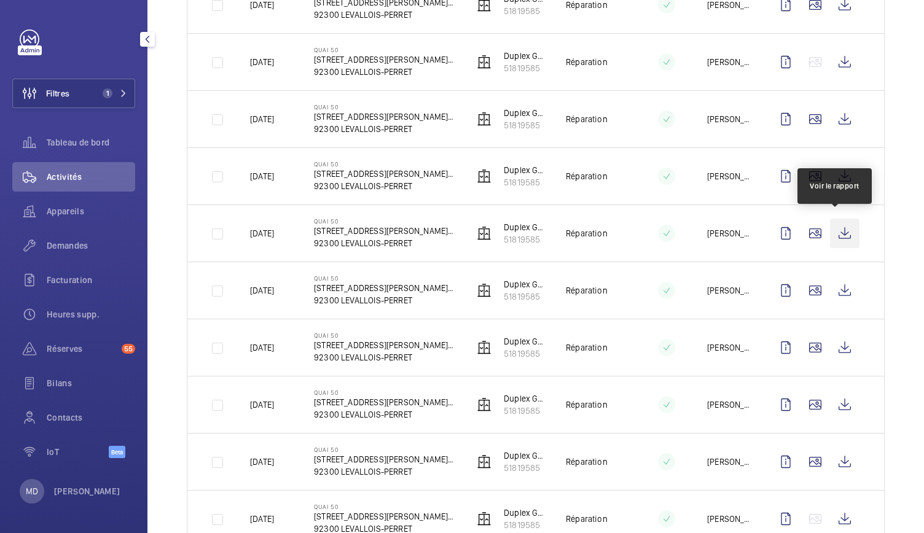
click at [843, 230] on wm-front-icon-button at bounding box center [844, 233] width 29 height 29
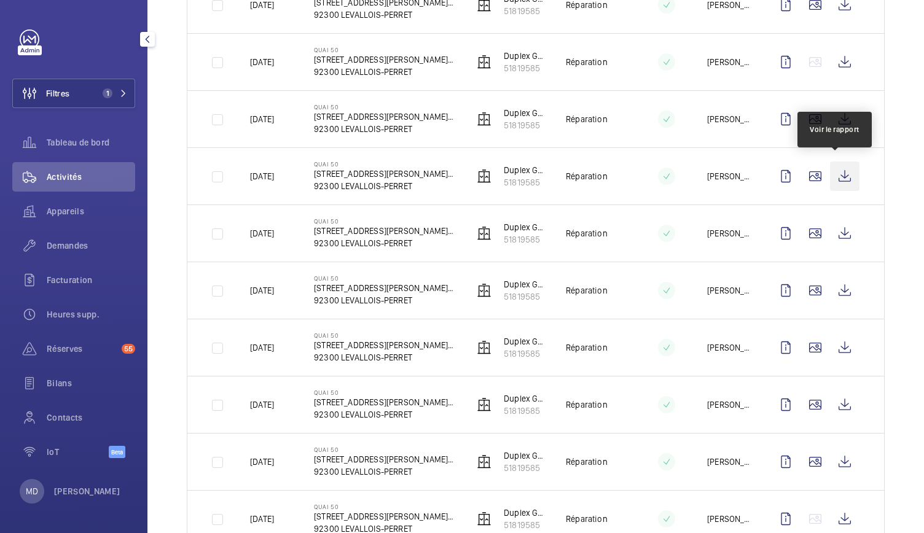
click at [831, 174] on wm-front-icon-button at bounding box center [844, 176] width 29 height 29
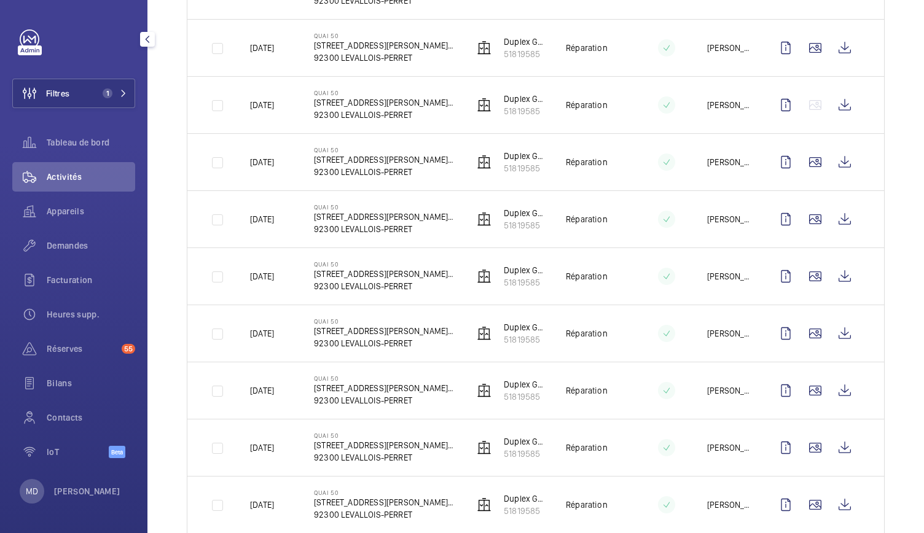
scroll to position [1286, 0]
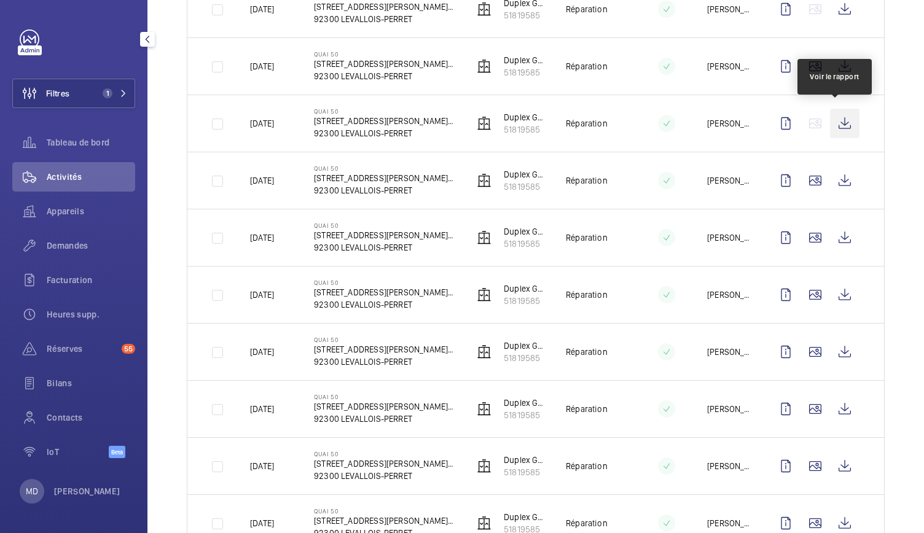
click at [836, 125] on wm-front-icon-button at bounding box center [844, 123] width 29 height 29
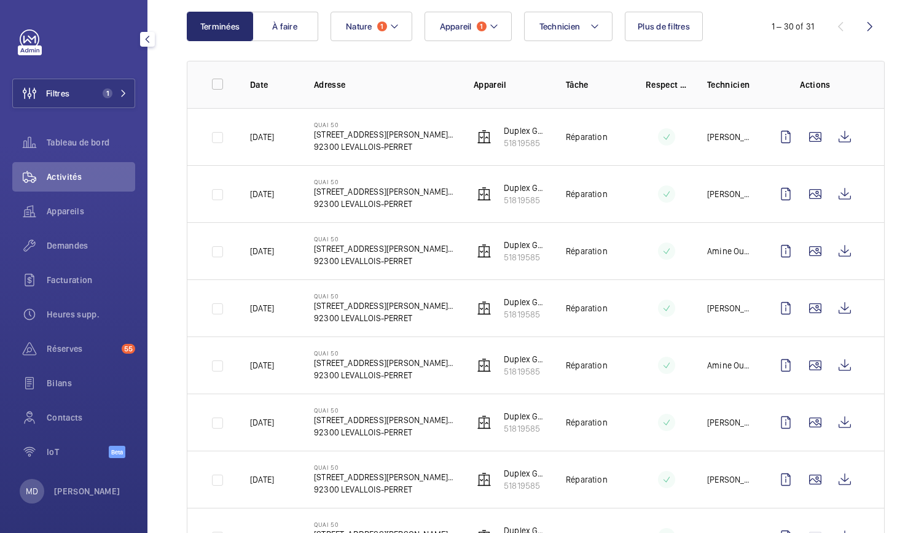
scroll to position [0, 0]
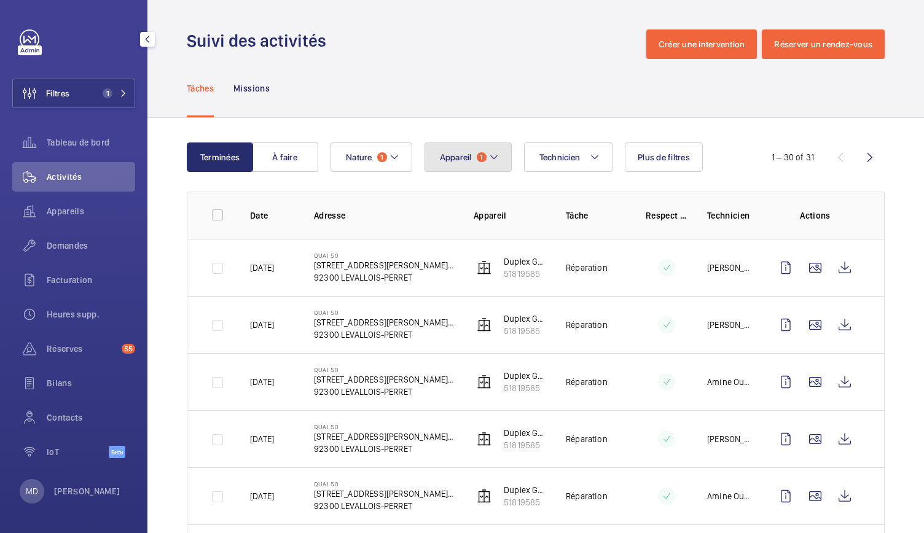
click at [483, 159] on span "1" at bounding box center [482, 157] width 10 height 10
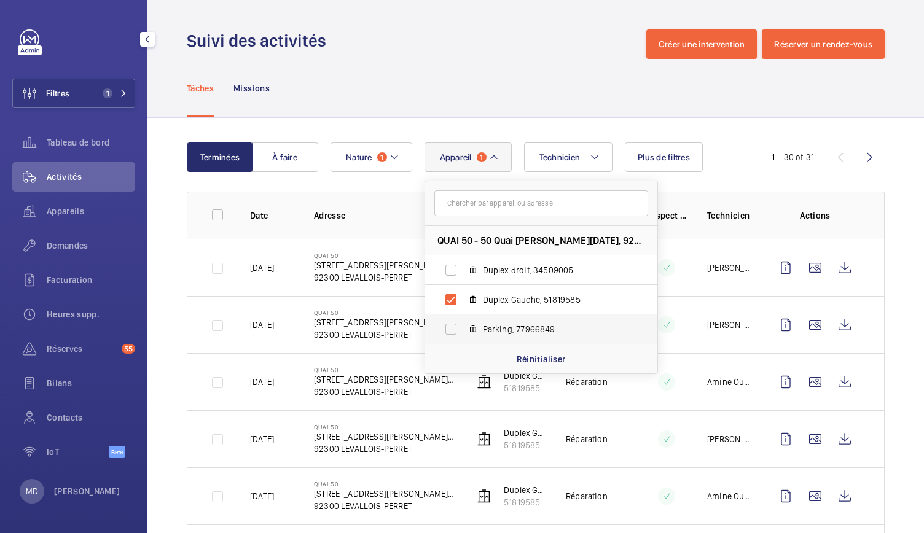
click at [450, 326] on label "Parking, 77966849" at bounding box center [531, 328] width 212 height 29
click at [450, 326] on input "Parking, 77966849" at bounding box center [450, 329] width 25 height 25
checkbox input "true"
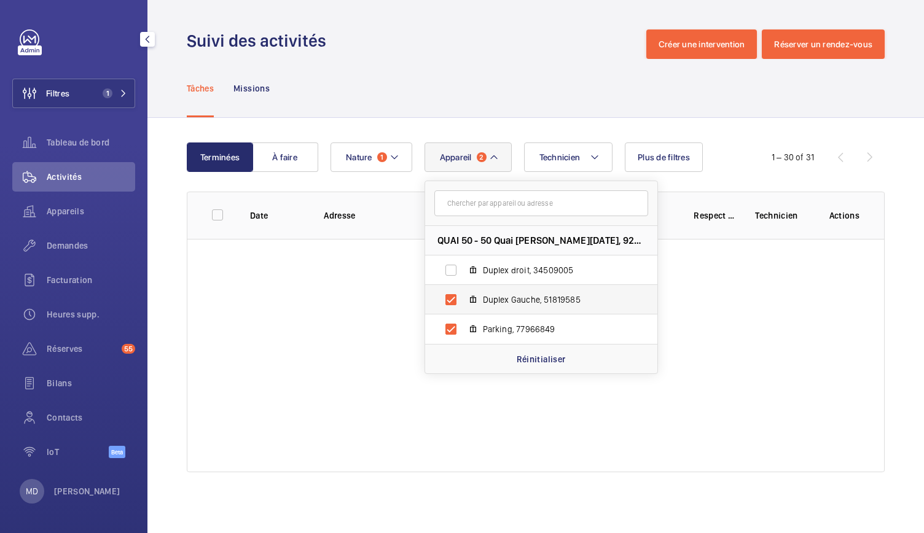
click at [451, 297] on label "Duplex Gauche, 51819585" at bounding box center [531, 299] width 212 height 29
click at [451, 297] on input "Duplex Gauche, 51819585" at bounding box center [450, 299] width 25 height 25
checkbox input "false"
click at [448, 87] on div "Tâches Missions" at bounding box center [536, 88] width 698 height 58
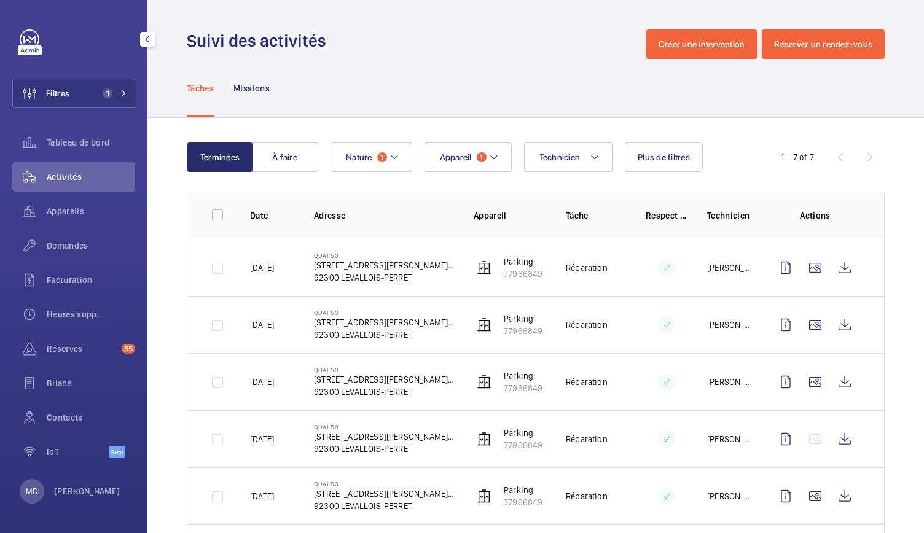
scroll to position [134, 0]
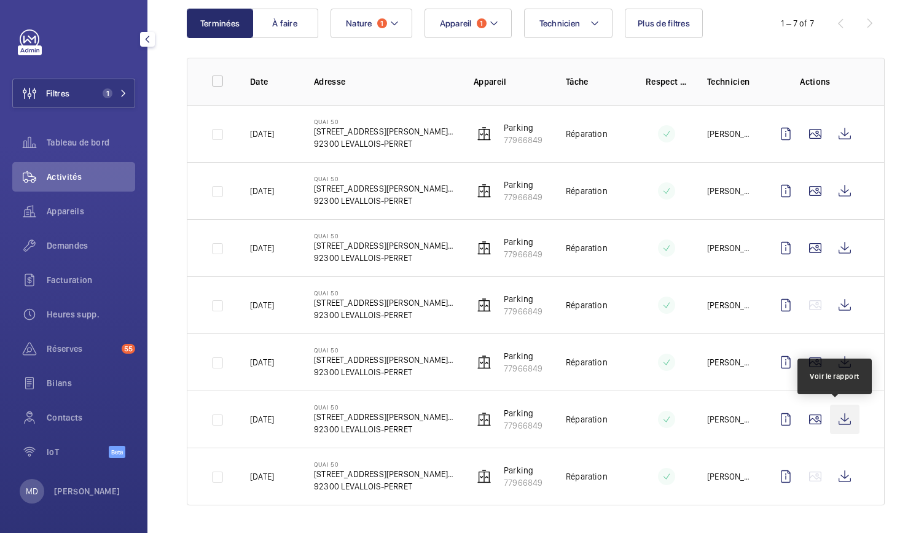
click at [830, 416] on wm-front-icon-button at bounding box center [844, 419] width 29 height 29
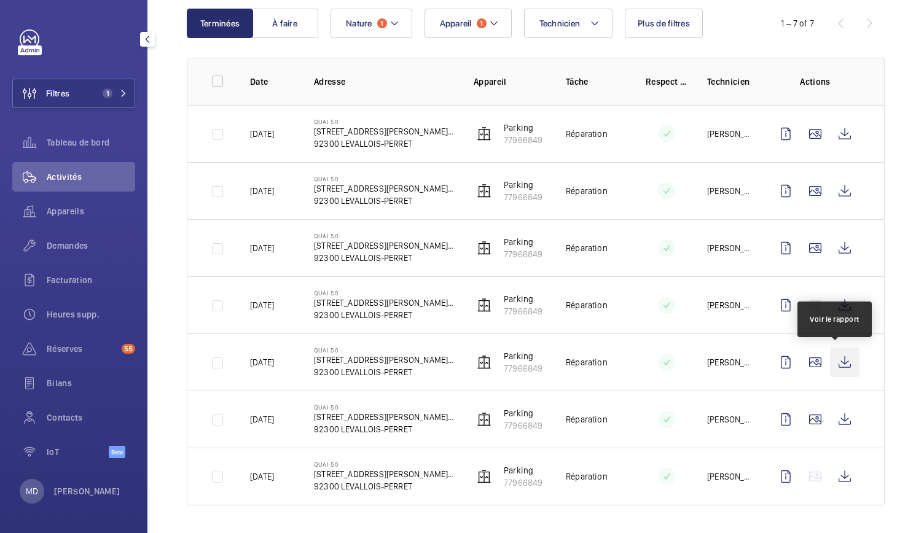
click at [831, 359] on wm-front-icon-button at bounding box center [844, 362] width 29 height 29
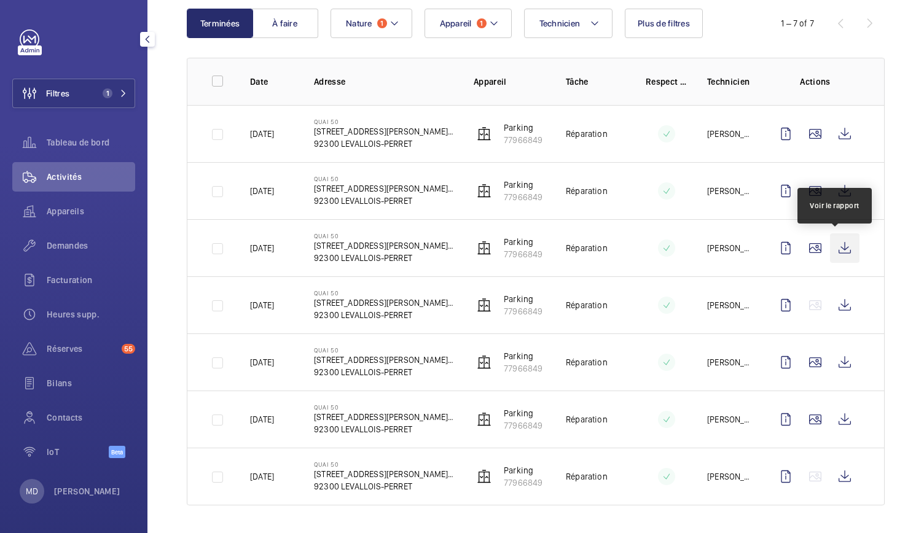
click at [830, 254] on wm-front-icon-button at bounding box center [844, 247] width 29 height 29
click at [837, 246] on wm-front-icon-button at bounding box center [844, 247] width 29 height 29
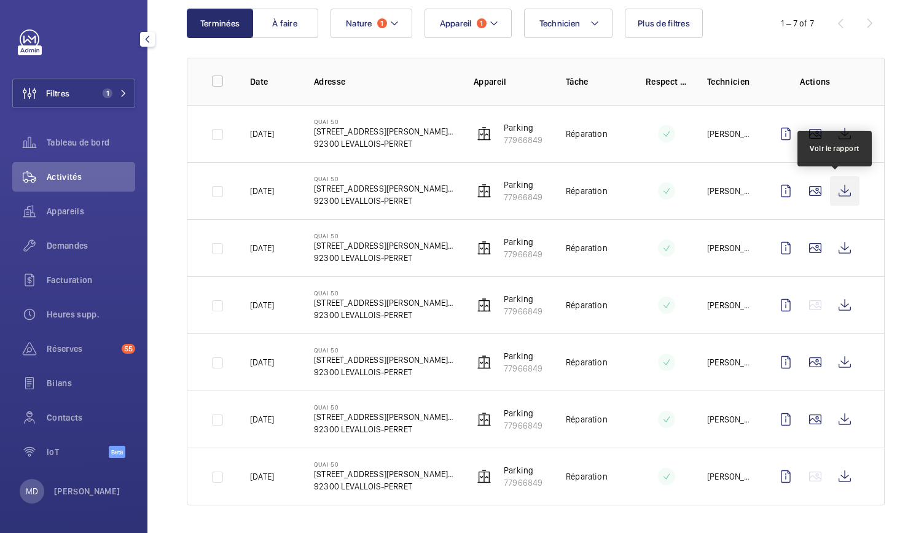
click at [838, 189] on wm-front-icon-button at bounding box center [844, 190] width 29 height 29
click at [831, 192] on wm-front-icon-button at bounding box center [844, 190] width 29 height 29
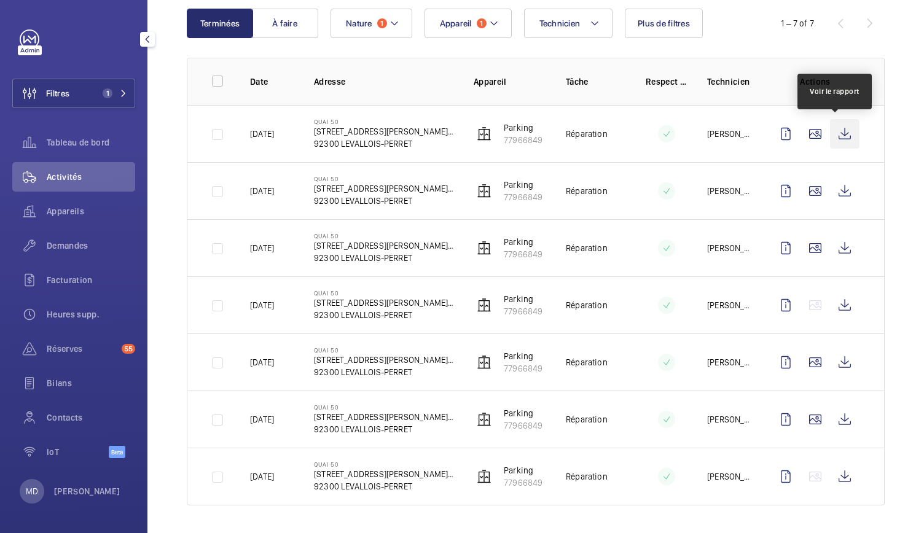
click at [838, 136] on wm-front-icon-button at bounding box center [844, 133] width 29 height 29
